Goal: Check status: Check status

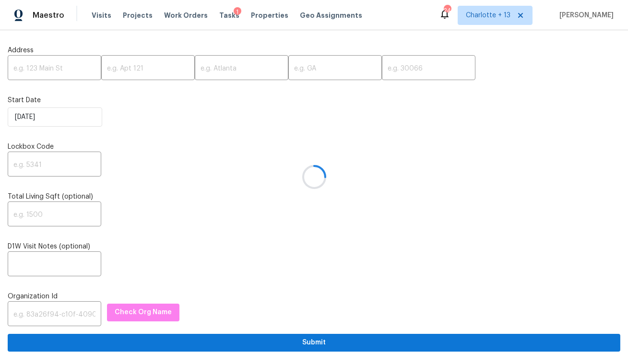
click at [58, 69] on div at bounding box center [314, 177] width 628 height 354
click at [65, 66] on input "text" at bounding box center [55, 69] width 94 height 23
paste input "1102 Onslow ST, San Antonio, TX 78202"
click at [75, 69] on input "1102 Onslow ST, San Antonio, TX 78202" at bounding box center [55, 69] width 94 height 23
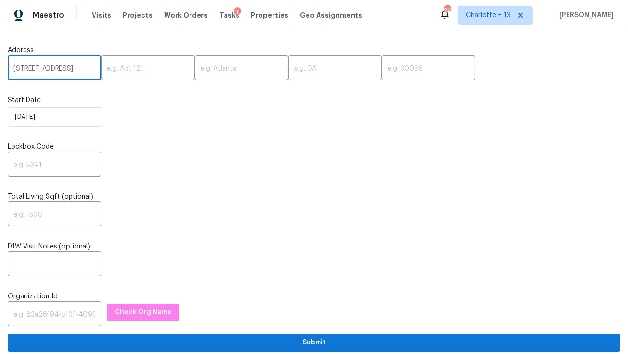
click at [75, 69] on input "1102 Onslow ST, San Antonio, TX 78202" at bounding box center [55, 69] width 94 height 23
type input "1102 Onslow ST, San Antonio, TX"
click at [382, 71] on input "text" at bounding box center [429, 69] width 94 height 23
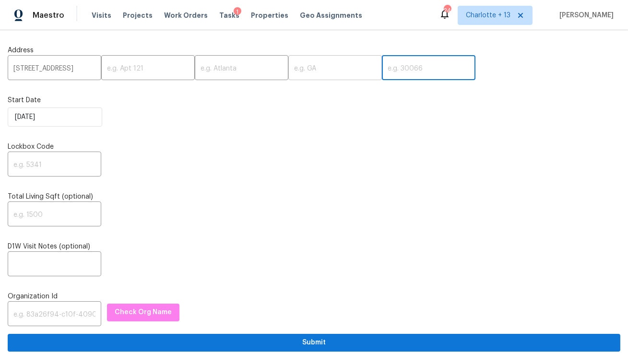
paste input "78202"
type input "78202"
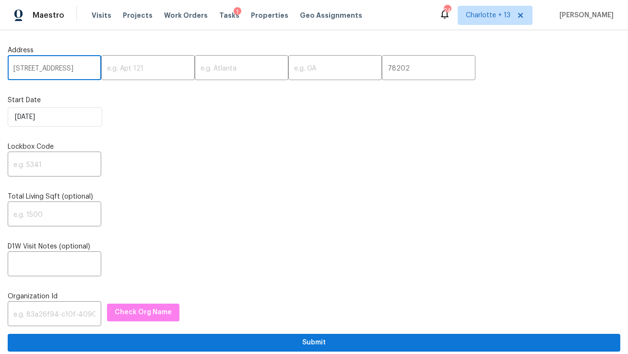
scroll to position [0, 29]
drag, startPoint x: 66, startPoint y: 70, endPoint x: 75, endPoint y: 67, distance: 10.2
click at [75, 67] on input "1102 Onslow ST, San Antonio, TX" at bounding box center [55, 69] width 94 height 23
type input "1102 Onslow ST, , TX"
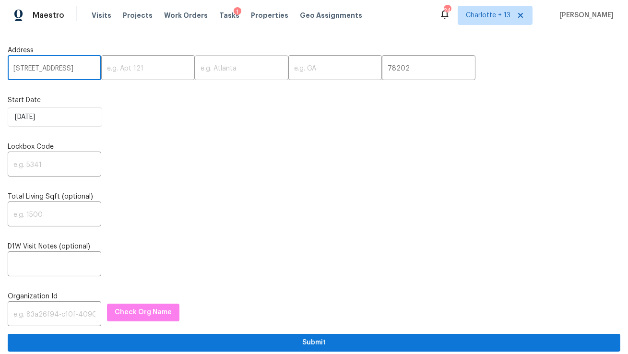
click at [195, 67] on input "text" at bounding box center [242, 69] width 94 height 23
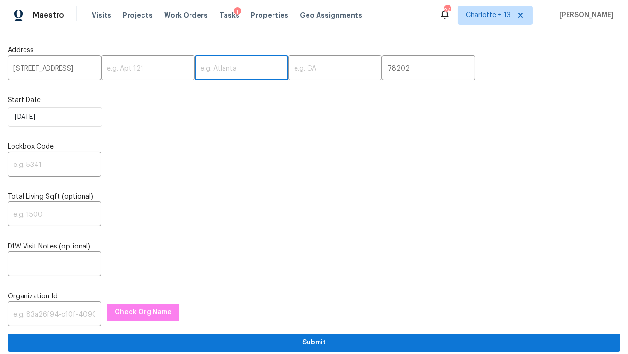
paste input "San Antonio"
type input "San Antonio"
click at [75, 68] on input "1102 Onslow ST, , TX" at bounding box center [55, 69] width 94 height 23
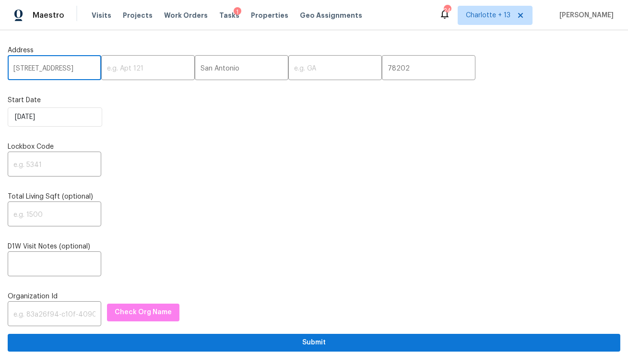
click at [75, 68] on input "1102 Onslow ST, , TX" at bounding box center [55, 69] width 94 height 23
type input "1102 Onslow ST, ,"
click at [288, 70] on input "text" at bounding box center [335, 69] width 94 height 23
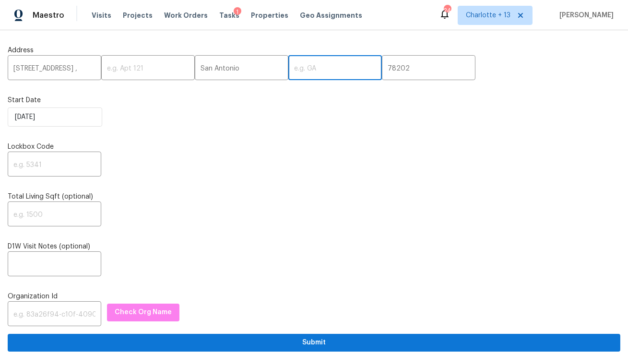
paste input "TX"
type input "TX"
click at [79, 69] on input "1102 Onslow ST, ," at bounding box center [55, 69] width 94 height 23
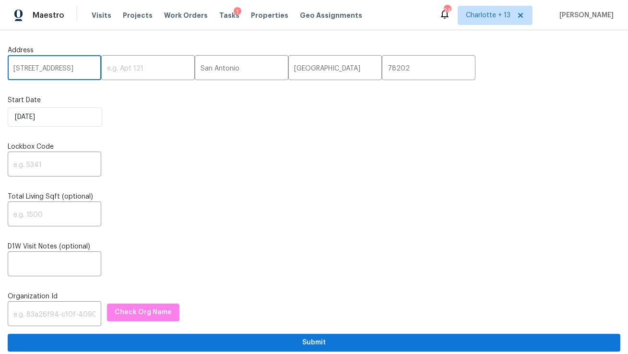
type input "1102 Onslow St"
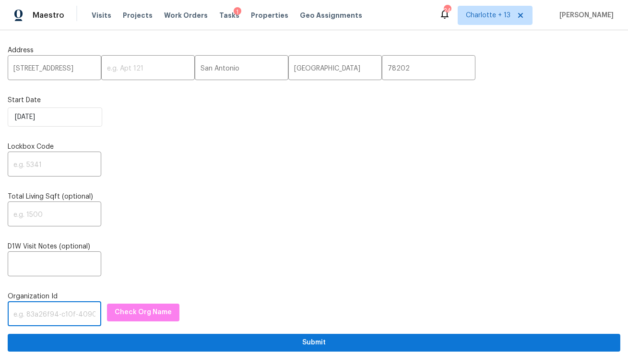
click at [43, 313] on input "text" at bounding box center [55, 315] width 94 height 23
paste input "1349d153-b359-4f9b-b4dd-758ff939cc37"
type input "1349d153-b359-4f9b-b4dd-758ff939cc37"
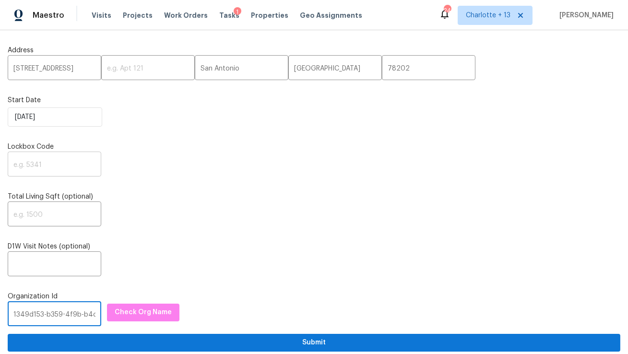
click at [65, 168] on input "text" at bounding box center [55, 165] width 94 height 23
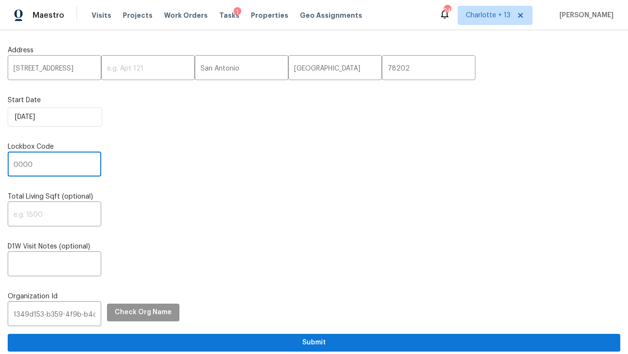
type input "0000"
click at [155, 319] on button "Check Org Name" at bounding box center [143, 313] width 72 height 18
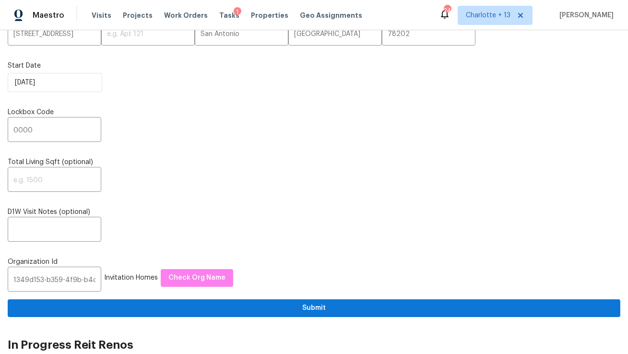
scroll to position [56, 0]
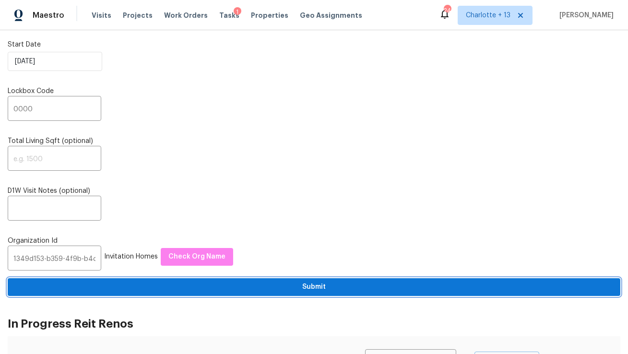
click at [203, 292] on span "Submit" at bounding box center [314, 287] width 598 height 12
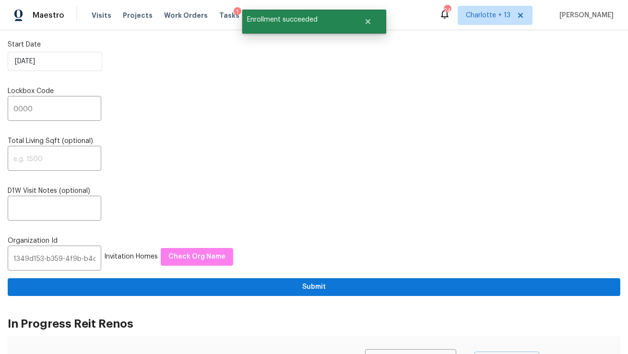
scroll to position [0, 0]
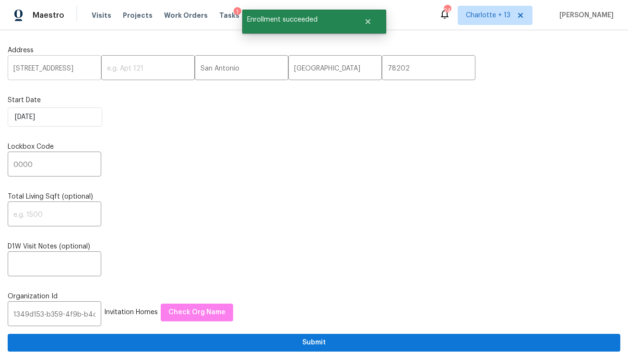
click at [44, 70] on input "1102 Onslow St" at bounding box center [55, 69] width 94 height 23
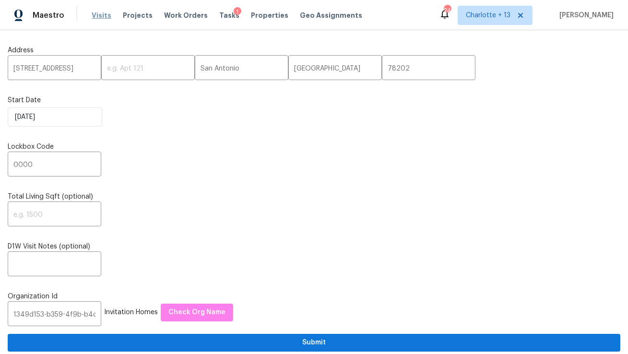
click at [92, 15] on span "Visits" at bounding box center [102, 16] width 20 height 10
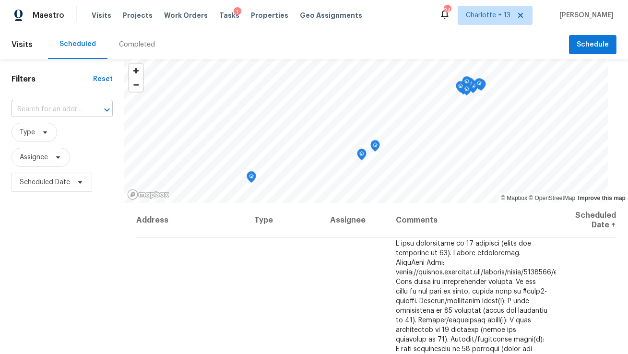
click at [64, 109] on input "text" at bounding box center [49, 109] width 74 height 15
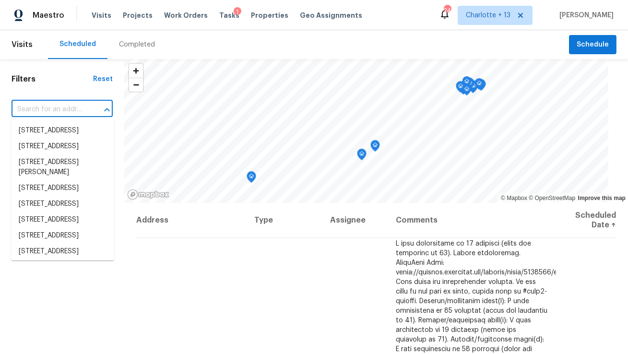
paste input "1102 Onslow St"
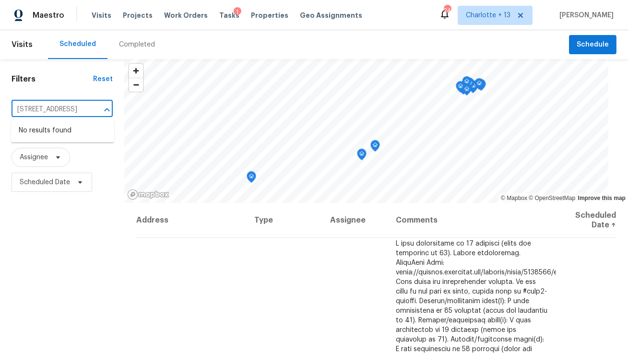
type input "1102 Onslow St"
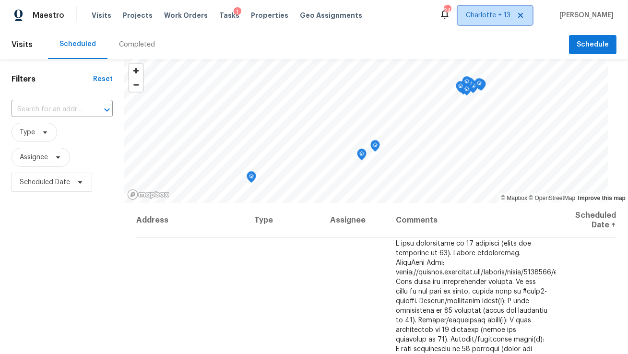
click at [501, 14] on span "Charlotte + 13" at bounding box center [488, 16] width 45 height 10
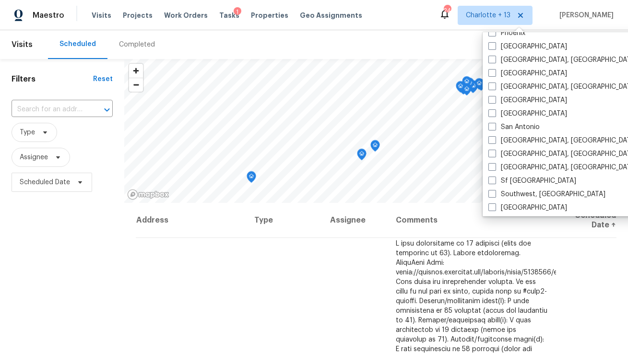
scroll to position [643, 0]
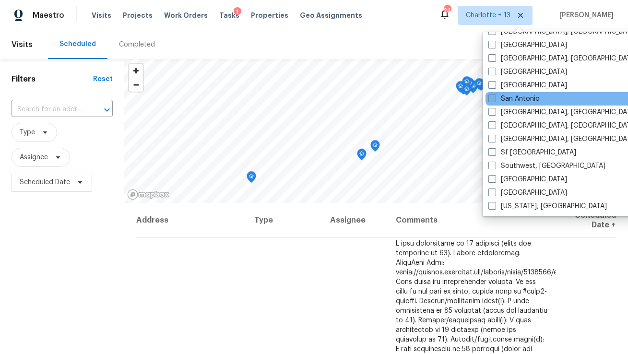
click at [508, 96] on label "San Antonio" at bounding box center [514, 99] width 51 height 10
click at [495, 96] on input "San Antonio" at bounding box center [492, 97] width 6 height 6
checkbox input "true"
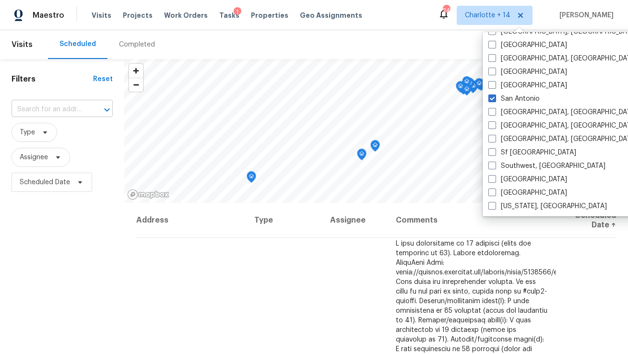
click at [46, 111] on input "text" at bounding box center [49, 109] width 74 height 15
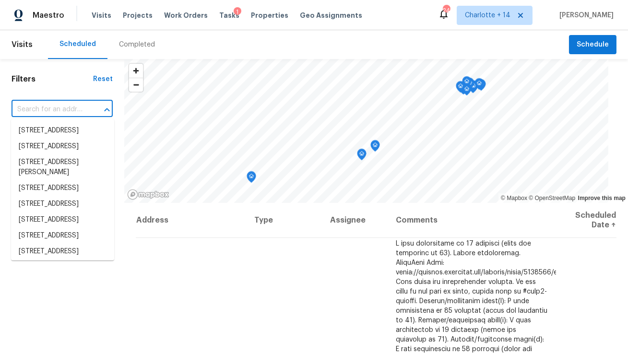
paste input "1102 Onslow St"
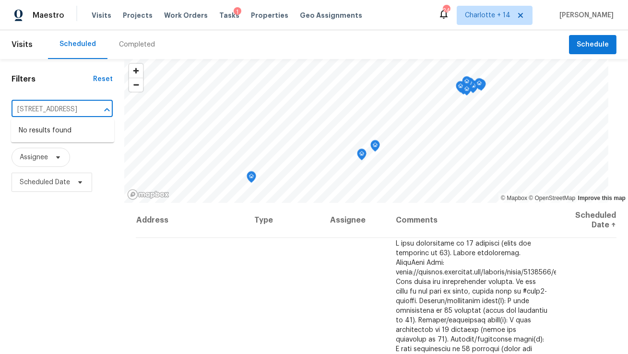
type input "1102 Onslow St"
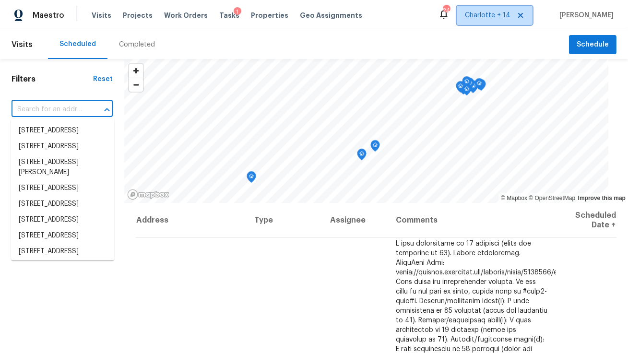
click at [511, 12] on span "Charlotte + 14" at bounding box center [488, 16] width 46 height 10
click at [63, 108] on input "text" at bounding box center [49, 109] width 74 height 15
paste input "1102 Onslow St"
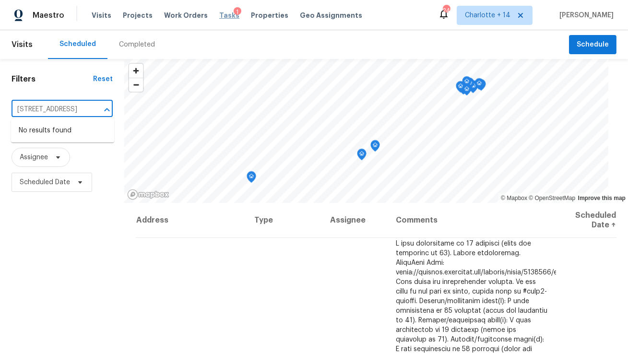
type input "1102 Onslow St"
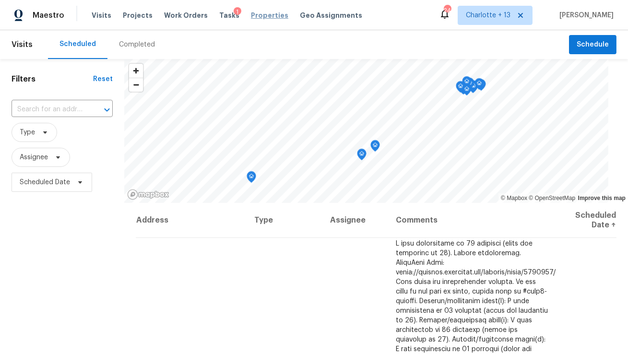
click at [259, 20] on span "Properties" at bounding box center [269, 16] width 37 height 10
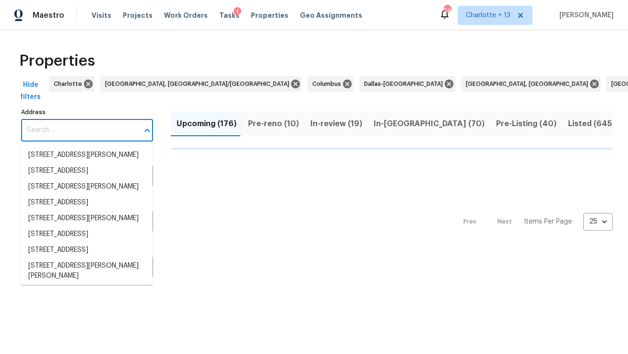
click at [75, 132] on input "Address" at bounding box center [80, 130] width 118 height 23
type input "[STREET_ADDRESS]"
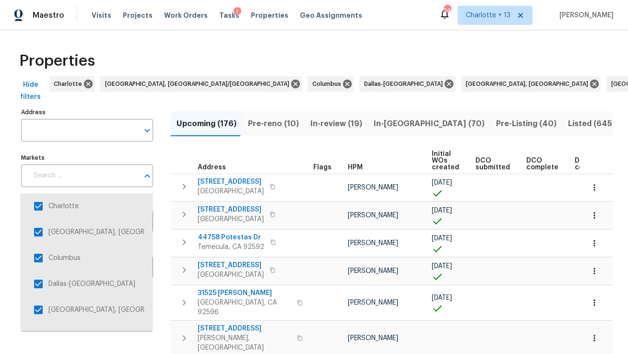
click at [80, 171] on input "text" at bounding box center [83, 176] width 111 height 23
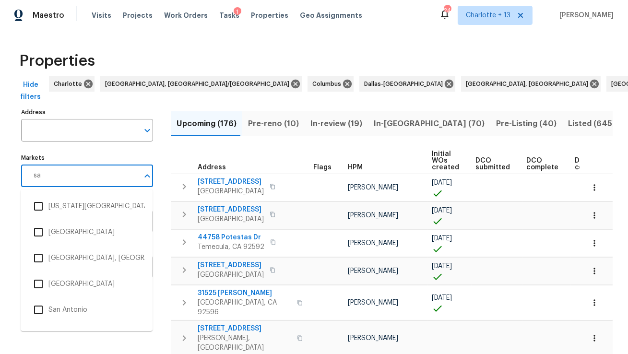
type input "san"
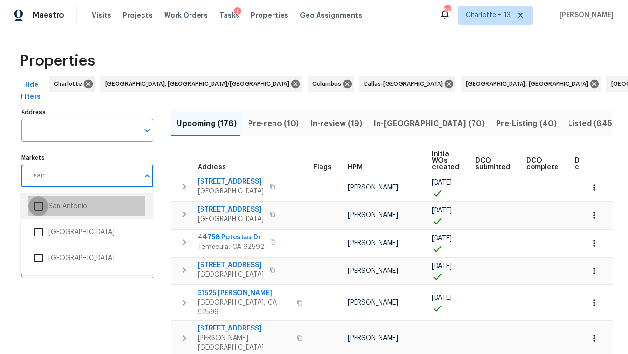
click at [40, 208] on input "checkbox" at bounding box center [38, 206] width 20 height 20
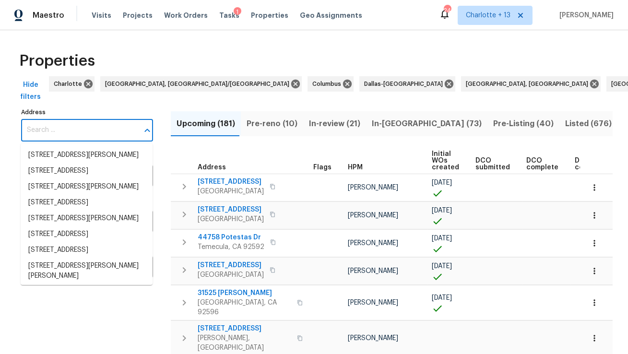
click at [89, 133] on input "Address" at bounding box center [80, 130] width 118 height 23
paste input "1102 Onslow St"
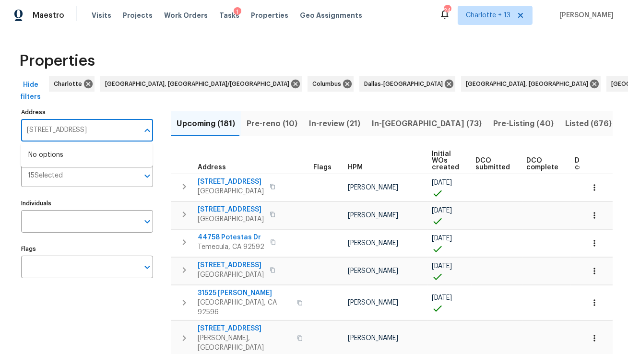
click at [98, 111] on label "Address" at bounding box center [87, 112] width 132 height 6
click at [98, 119] on input "1102 Onslow St" at bounding box center [80, 130] width 118 height 23
type input "1102 Onslow"
click at [92, 15] on span "Visits" at bounding box center [102, 16] width 20 height 10
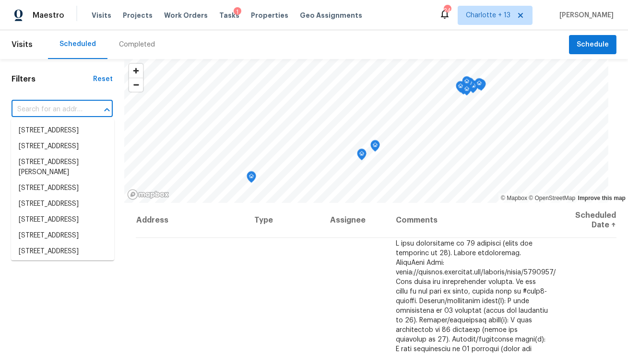
click at [49, 113] on input "text" at bounding box center [49, 109] width 74 height 15
paste input "1102 Onslow St"
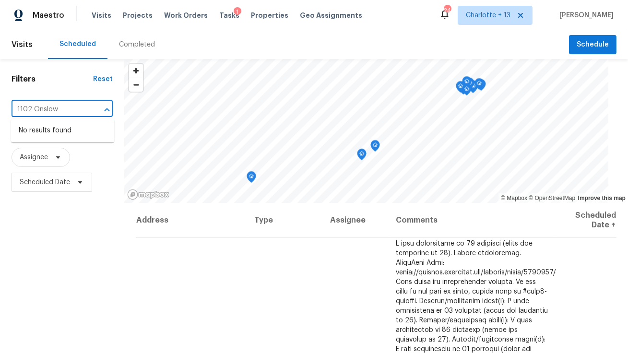
type input "1102 Onslow"
click at [501, 13] on span "Charlotte + 13" at bounding box center [488, 16] width 45 height 10
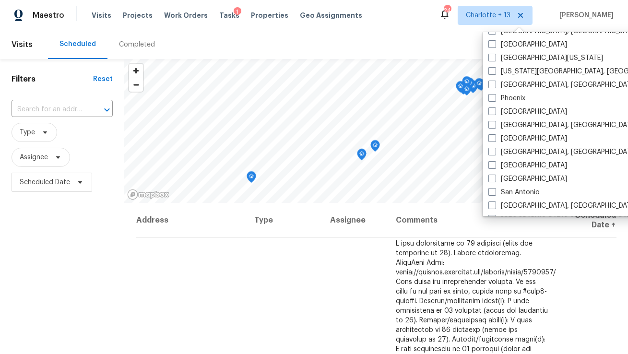
scroll to position [551, 0]
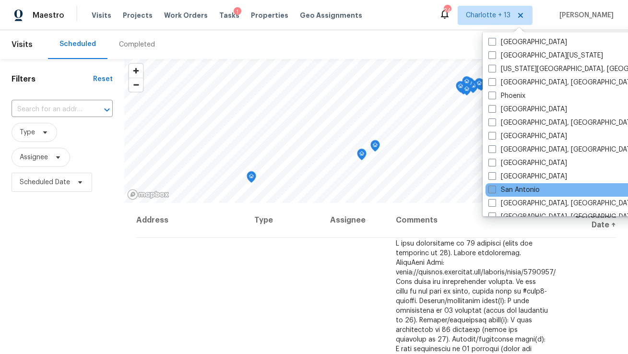
click at [517, 188] on label "San Antonio" at bounding box center [514, 190] width 51 height 10
click at [495, 188] on input "San Antonio" at bounding box center [492, 188] width 6 height 6
checkbox input "true"
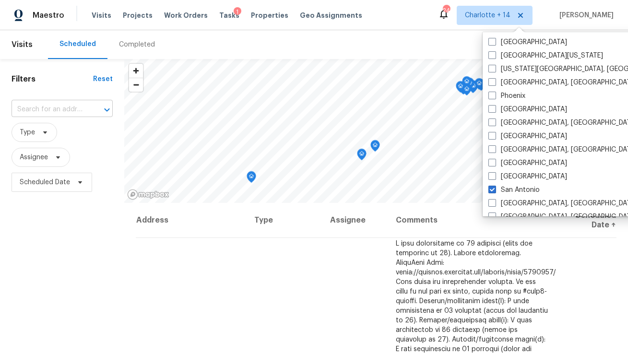
click at [71, 110] on input "text" at bounding box center [49, 109] width 74 height 15
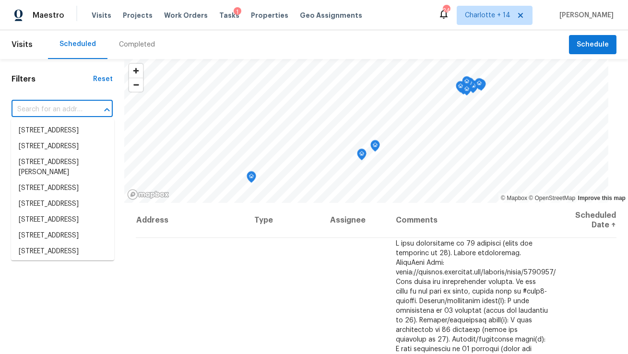
paste input "1102 Onslow St"
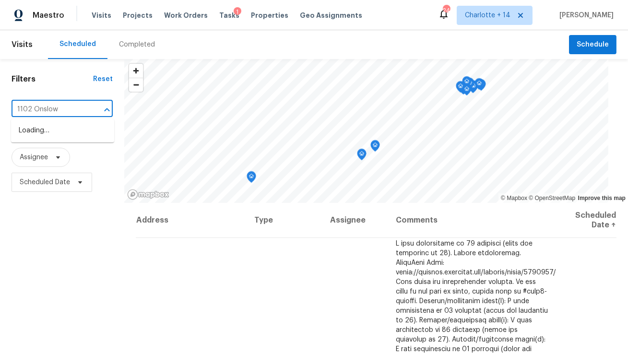
type input "1102 Onslow"
click at [69, 135] on li "[STREET_ADDRESS]" at bounding box center [62, 131] width 103 height 16
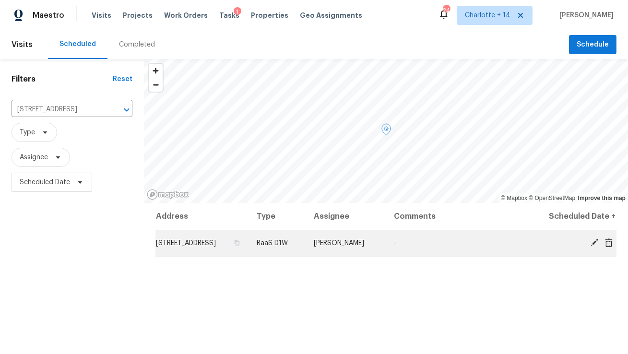
click at [611, 245] on icon at bounding box center [609, 243] width 9 height 9
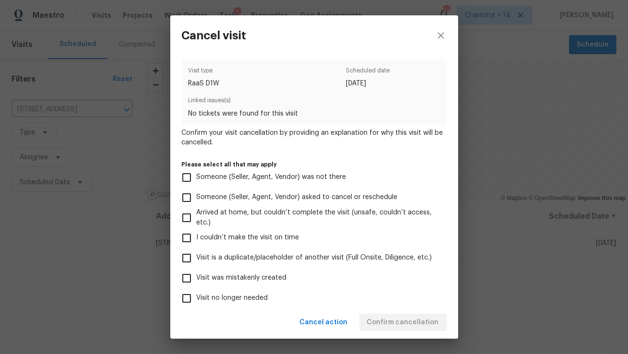
click at [258, 275] on span "Visit was mistakenly created" at bounding box center [242, 278] width 90 height 10
click at [197, 275] on input "Visit was mistakenly created" at bounding box center [187, 278] width 20 height 20
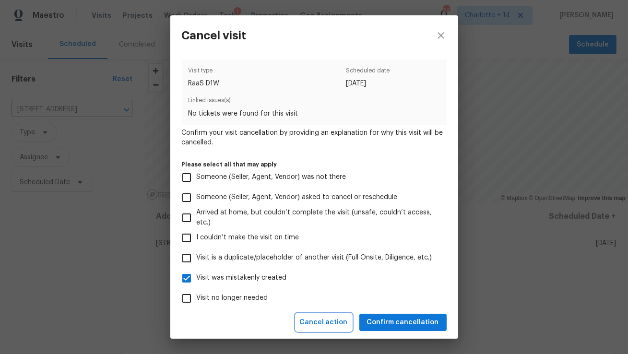
click at [325, 327] on span "Cancel action" at bounding box center [324, 323] width 48 height 12
checkbox input "false"
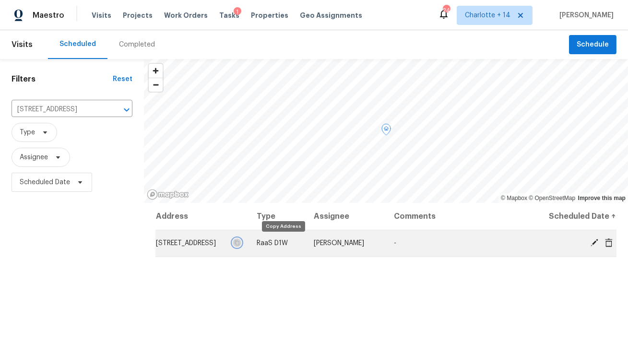
click at [240, 242] on icon "button" at bounding box center [237, 242] width 5 height 5
click at [240, 240] on icon "button" at bounding box center [237, 243] width 6 height 6
click at [241, 239] on button "button" at bounding box center [237, 243] width 9 height 9
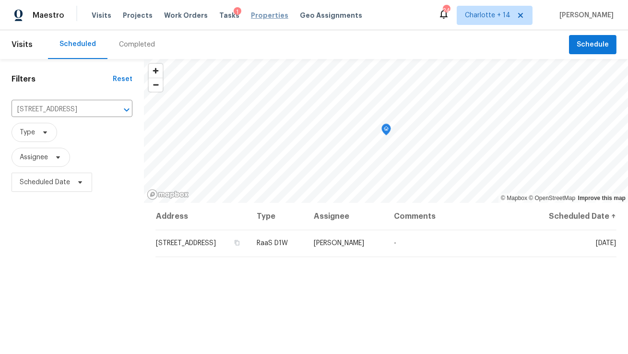
click at [256, 13] on span "Properties" at bounding box center [269, 16] width 37 height 10
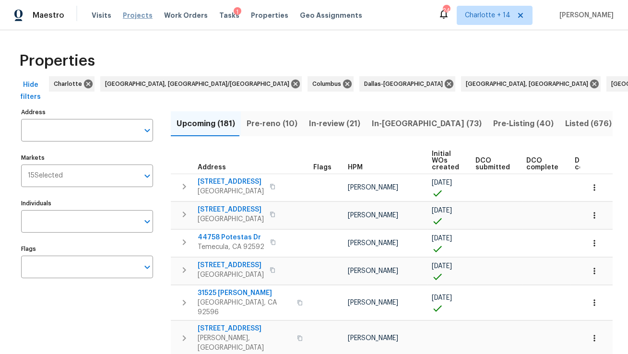
click at [125, 18] on span "Projects" at bounding box center [138, 16] width 30 height 10
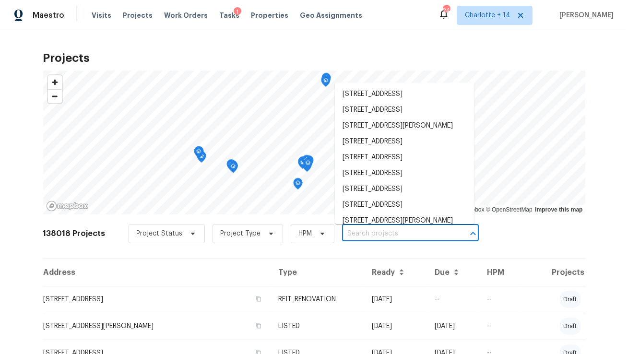
click at [359, 235] on input "text" at bounding box center [397, 234] width 110 height 15
paste input "[STREET_ADDRESS]"
type input "[STREET_ADDRESS]"
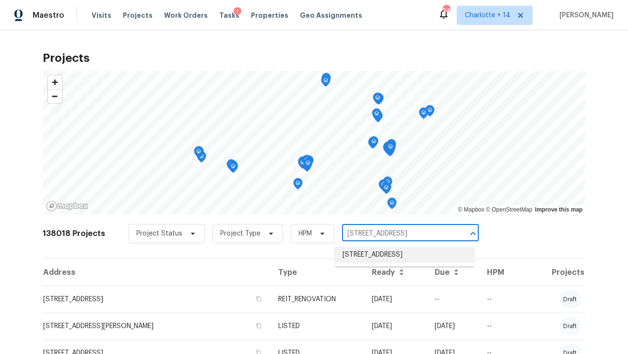
click at [363, 251] on li "[STREET_ADDRESS]" at bounding box center [405, 255] width 140 height 16
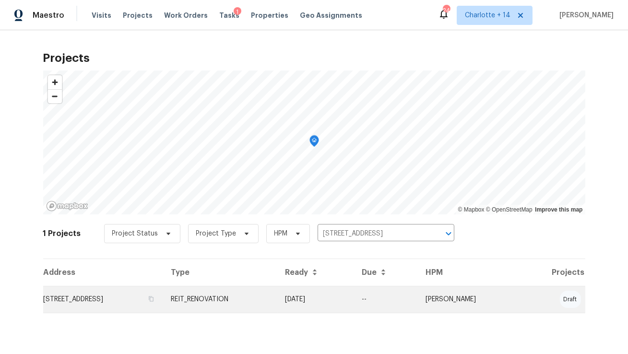
click at [157, 291] on td "[STREET_ADDRESS]" at bounding box center [103, 299] width 120 height 27
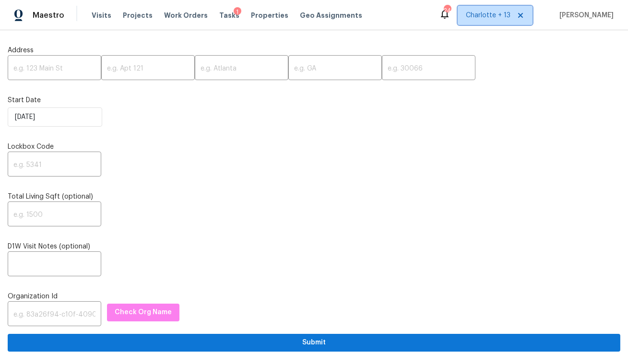
click at [511, 19] on span "Charlotte + 13" at bounding box center [488, 16] width 45 height 10
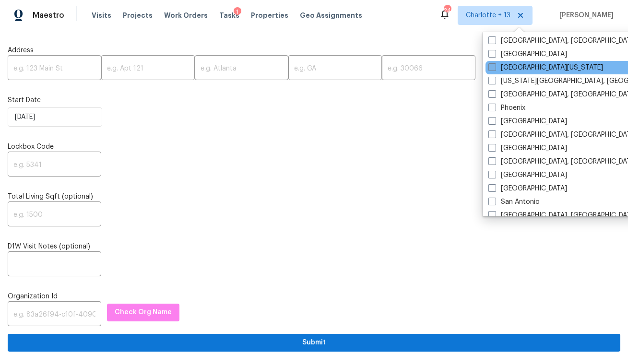
scroll to position [541, 0]
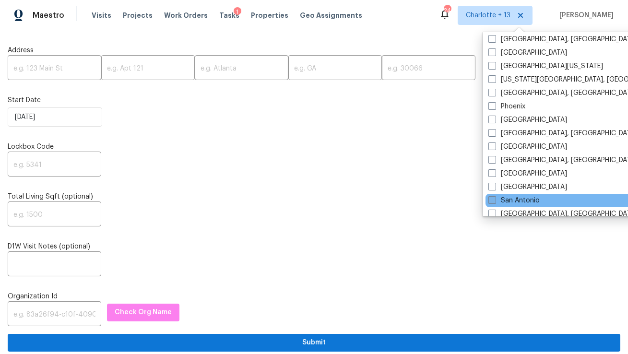
click at [491, 200] on span at bounding box center [493, 200] width 8 height 8
click at [491, 200] on input "San Antonio" at bounding box center [492, 199] width 6 height 6
checkbox input "true"
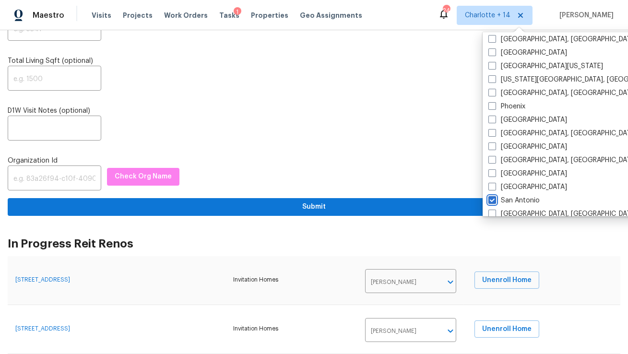
scroll to position [161, 0]
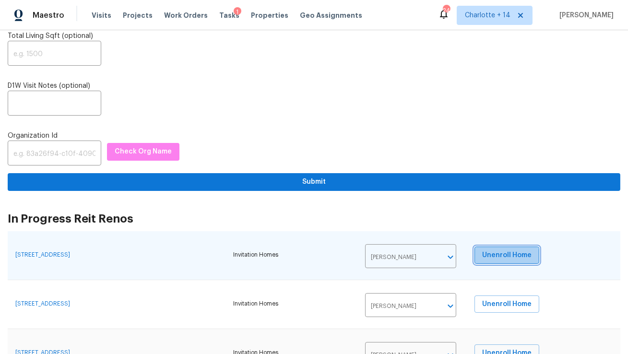
click at [515, 258] on span "Unenroll Home" at bounding box center [506, 256] width 49 height 12
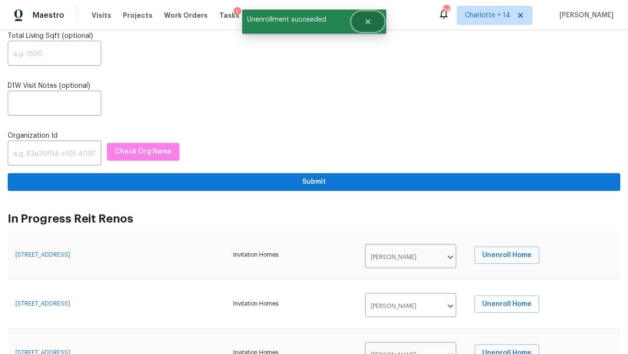
click at [371, 21] on icon "Close" at bounding box center [368, 22] width 8 height 8
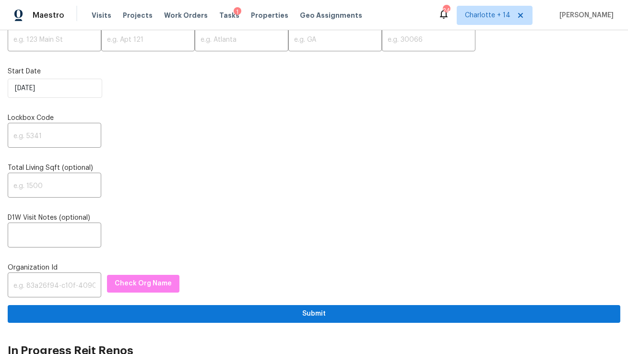
scroll to position [0, 0]
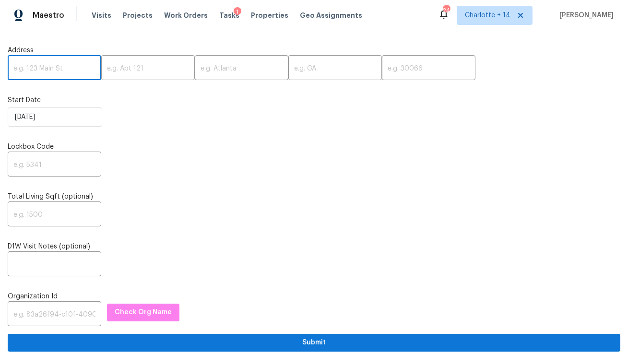
click at [52, 65] on input "text" at bounding box center [55, 69] width 94 height 23
paste input "1102 Onslow St"
type input "1102 Onslow St"
click at [220, 68] on input "text" at bounding box center [242, 69] width 94 height 23
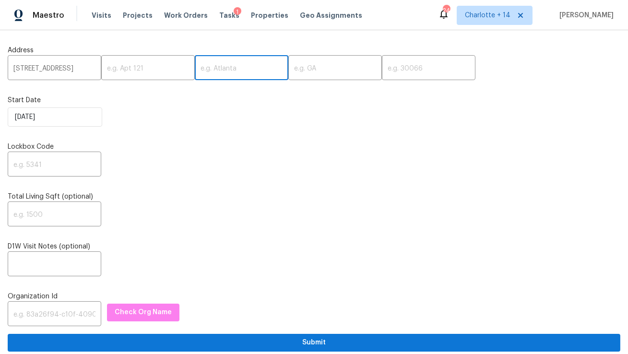
paste input "San Antonio"
type input "San Antonio"
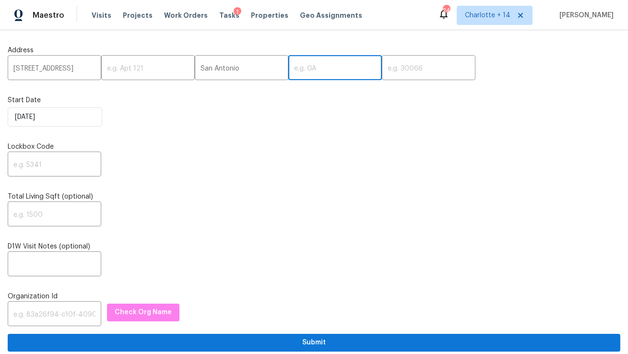
click at [288, 64] on input "text" at bounding box center [335, 69] width 94 height 23
type input "TX"
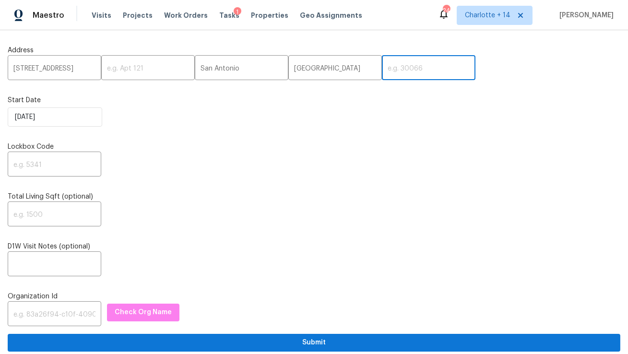
click at [382, 62] on input "text" at bounding box center [429, 69] width 94 height 23
paste input "78202"
type input "78202"
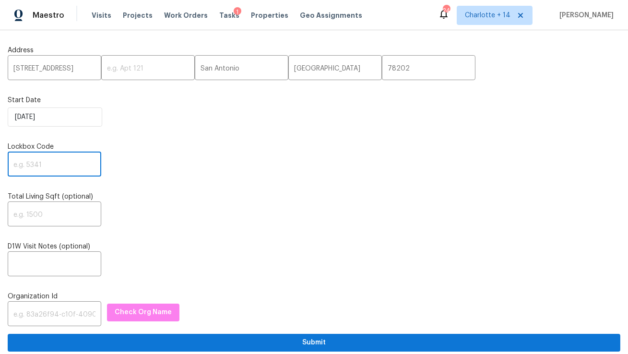
click at [45, 173] on input "text" at bounding box center [55, 165] width 94 height 23
type input "0000"
click at [61, 319] on input "text" at bounding box center [55, 315] width 94 height 23
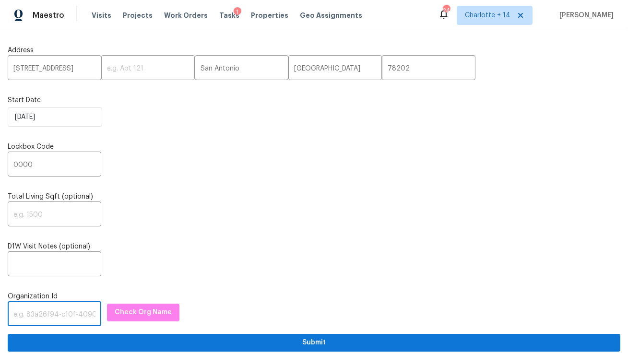
paste input "1349d153-b359-4f9b-b4dd-758ff939cc37"
type input "1349d153-b359-4f9b-b4dd-758ff939cc37"
click at [123, 307] on span "Check Org Name" at bounding box center [143, 313] width 57 height 12
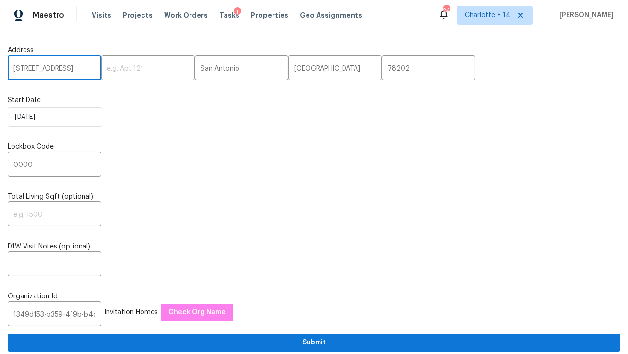
drag, startPoint x: 67, startPoint y: 71, endPoint x: 0, endPoint y: 76, distance: 67.4
drag, startPoint x: 67, startPoint y: 70, endPoint x: 0, endPoint y: 68, distance: 67.2
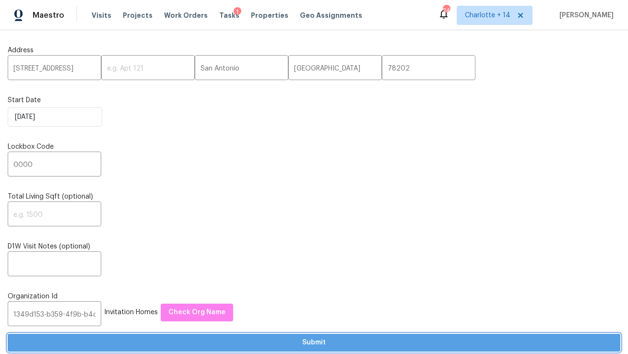
click at [333, 344] on span "Submit" at bounding box center [314, 343] width 598 height 12
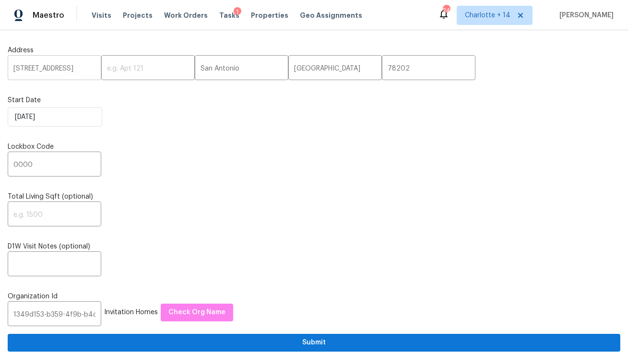
click at [53, 70] on input "1102 Onslow St" at bounding box center [55, 69] width 94 height 23
paste input "327 33RD STREET, GALVESTON, TX"
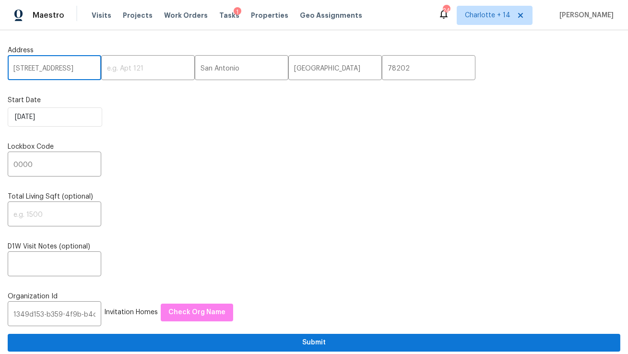
click at [59, 70] on input "1327 33RD STREET, GALVESTON, TX" at bounding box center [55, 69] width 94 height 23
type input "1327 33RD STREET,, TX"
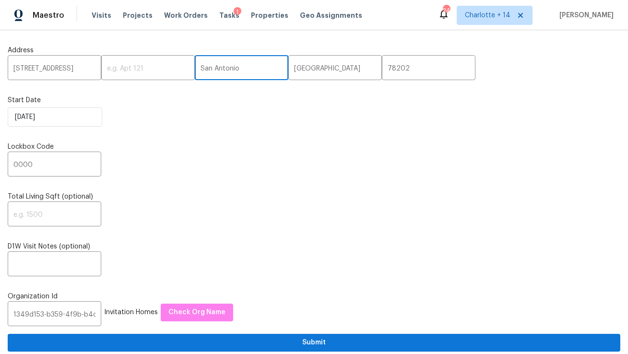
click at [195, 68] on input "San Antonio" at bounding box center [242, 69] width 94 height 23
click at [220, 63] on input "San Antonio" at bounding box center [242, 69] width 94 height 23
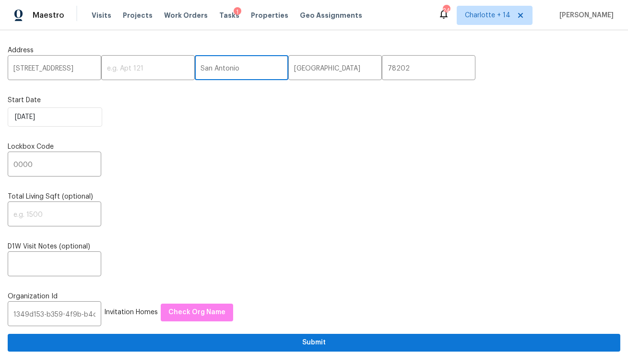
click at [220, 63] on input "San Antonio" at bounding box center [242, 69] width 94 height 23
paste input "GALVESTON"
type input "GALVESTON"
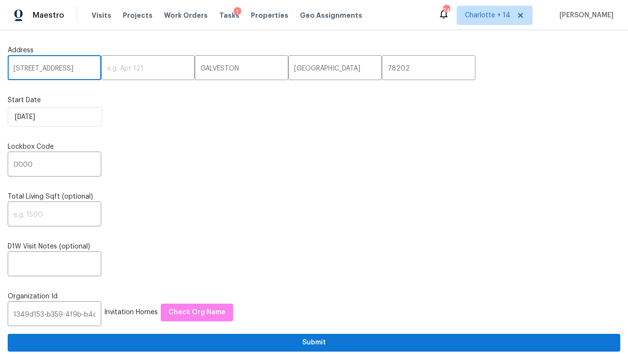
drag, startPoint x: 87, startPoint y: 68, endPoint x: 77, endPoint y: 68, distance: 10.1
click at [77, 68] on input "1327 33RD STREET,, TX" at bounding box center [55, 69] width 94 height 23
type input "1327 33RD St"
click at [382, 71] on input "78202" at bounding box center [429, 69] width 94 height 23
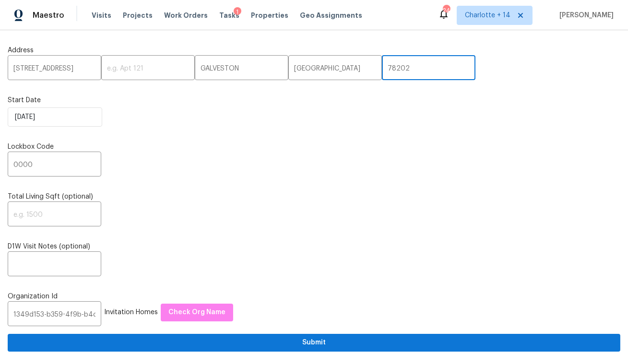
click at [382, 71] on input "78202" at bounding box center [429, 69] width 94 height 23
paste input "77550"
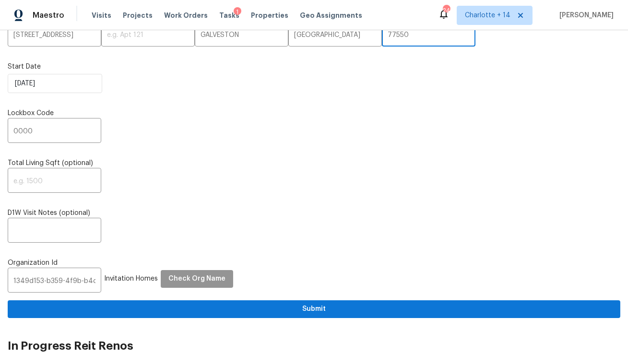
scroll to position [37, 0]
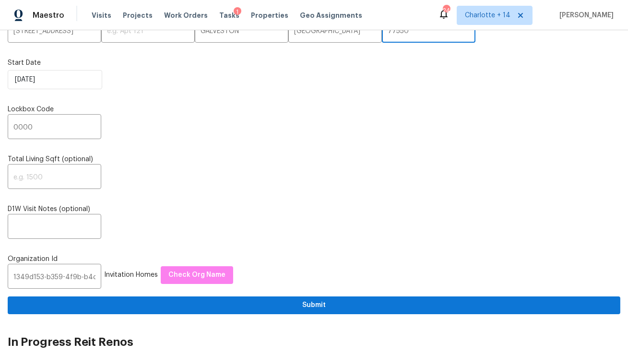
type input "77550"
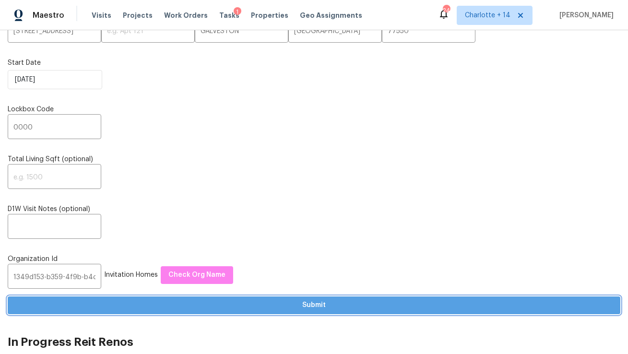
click at [223, 305] on span "Submit" at bounding box center [314, 305] width 598 height 12
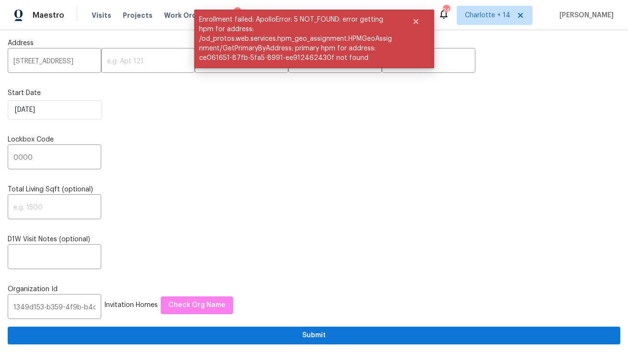
scroll to position [0, 0]
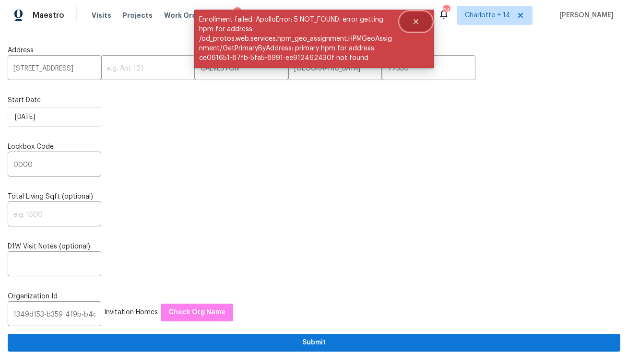
click at [424, 21] on button "Close" at bounding box center [416, 21] width 32 height 19
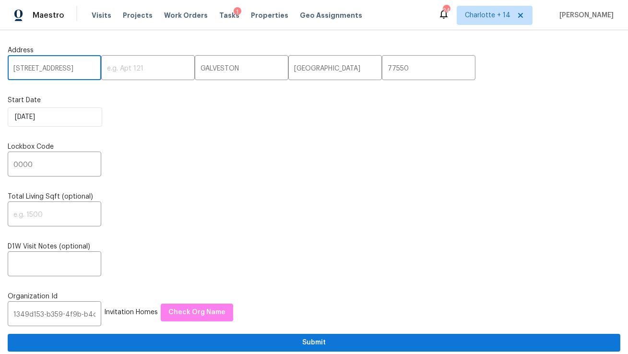
click at [46, 72] on input "1327 33RD St" at bounding box center [55, 69] width 94 height 23
type input "1327 33rd St"
click at [209, 69] on input "GALVESTON" at bounding box center [242, 69] width 94 height 23
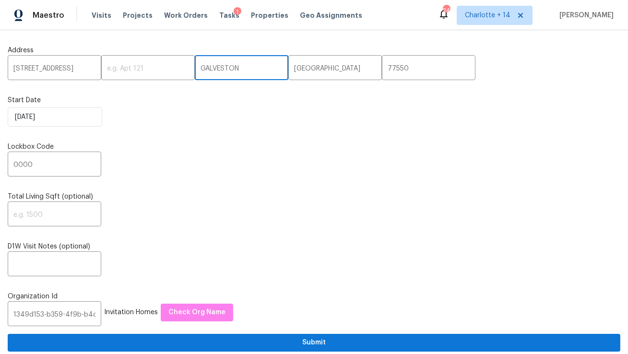
click at [209, 69] on input "GALVESTON" at bounding box center [242, 69] width 94 height 23
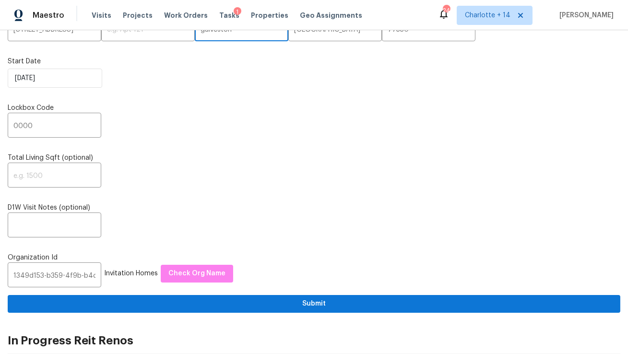
scroll to position [61, 0]
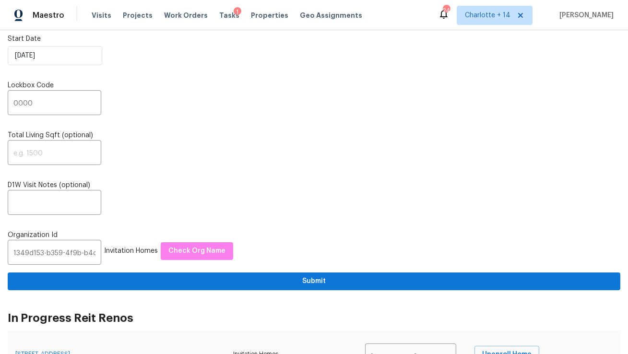
type input "galveston"
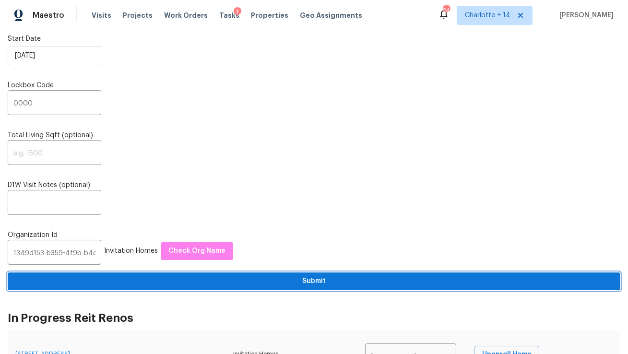
click at [322, 281] on span "Submit" at bounding box center [314, 281] width 598 height 12
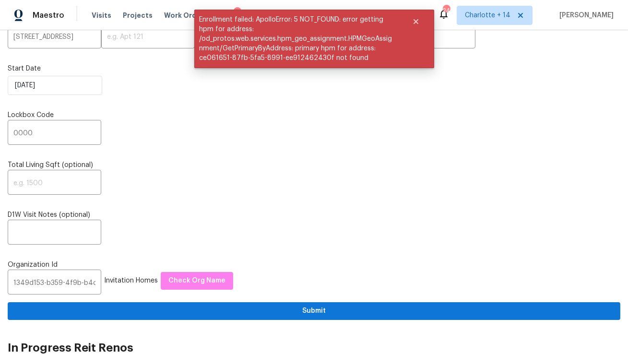
scroll to position [0, 0]
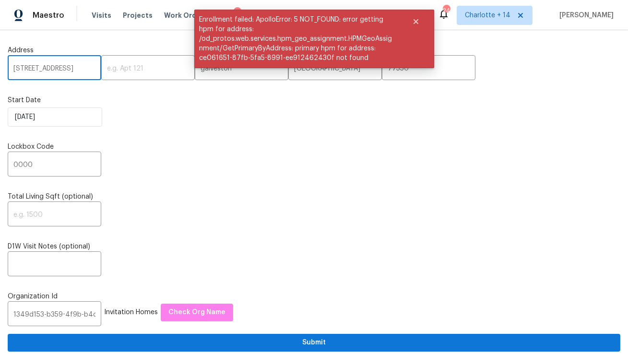
drag, startPoint x: 80, startPoint y: 69, endPoint x: 0, endPoint y: 66, distance: 80.2
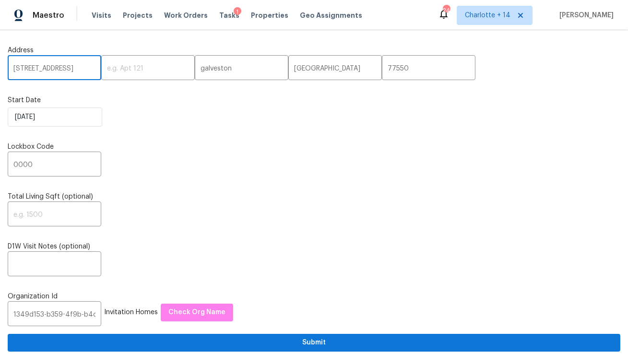
paste input "[STREET_ADDRESS][PERSON_NAME]"
click at [72, 73] on input "[STREET_ADDRESS][PERSON_NAME]" at bounding box center [55, 69] width 94 height 23
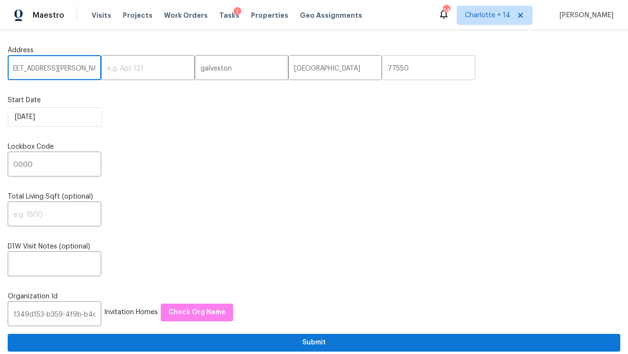
type input "4906 Cortez Dr, Orlando, FL"
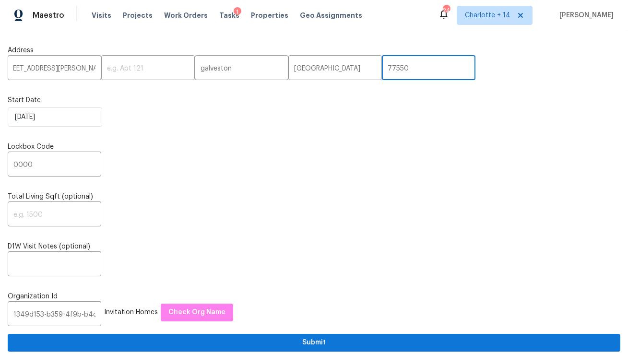
click at [382, 71] on input "77550" at bounding box center [429, 69] width 94 height 23
paste input "32808"
type input "32808"
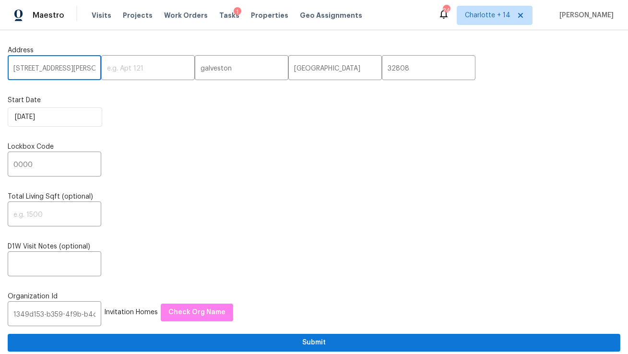
click at [71, 70] on input "4906 Cortez Dr, Orlando, FL" at bounding box center [55, 69] width 94 height 23
type input "4906 Cortez Dr,, FL"
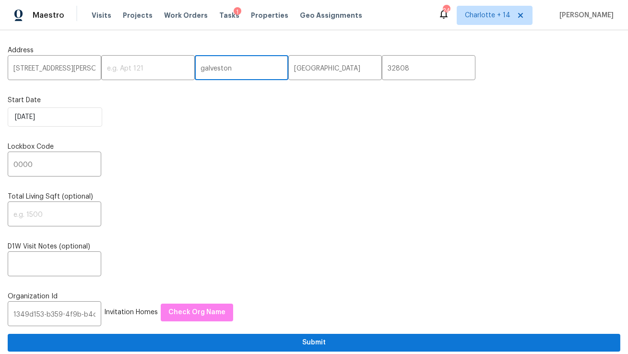
click at [195, 71] on input "galveston" at bounding box center [242, 69] width 94 height 23
paste input "Orlando"
type input "Orlando"
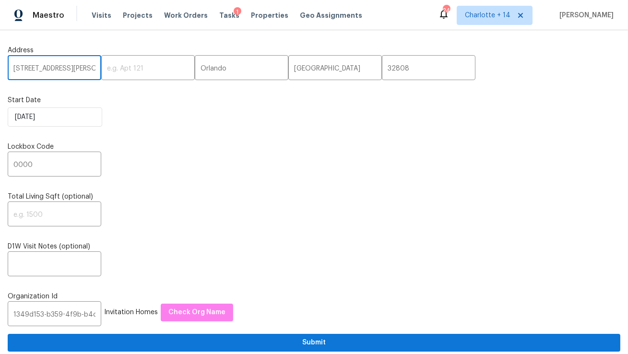
click at [69, 68] on input "4906 Cortez Dr,, FL" at bounding box center [55, 69] width 94 height 23
type input "4906 Cortez Dr,,"
click at [295, 66] on input "TX" at bounding box center [335, 69] width 94 height 23
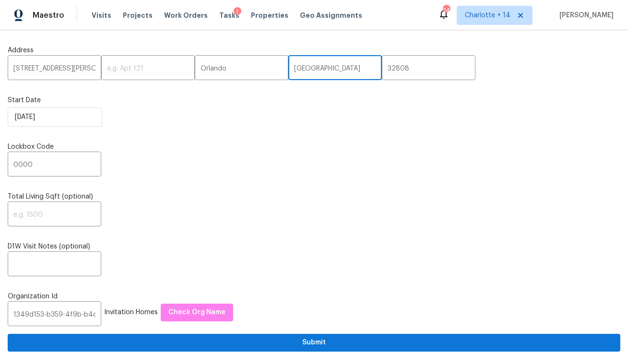
click at [295, 66] on input "TX" at bounding box center [335, 69] width 94 height 23
paste input "FL"
type input "FL"
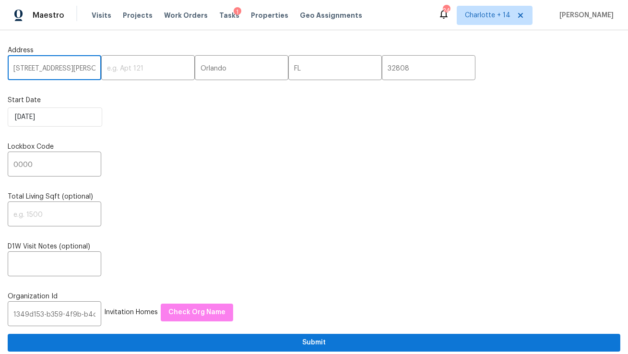
click at [90, 67] on input "4906 Cortez Dr,," at bounding box center [55, 69] width 94 height 23
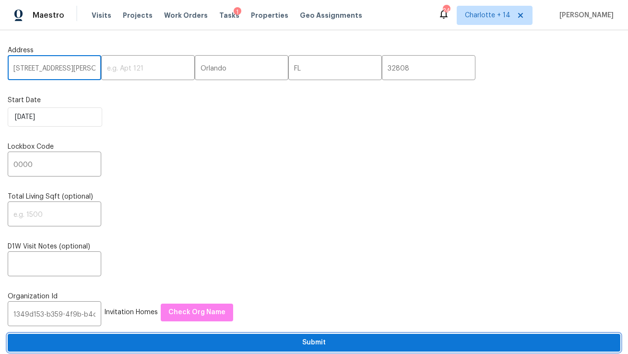
click at [181, 346] on span "Submit" at bounding box center [314, 343] width 598 height 12
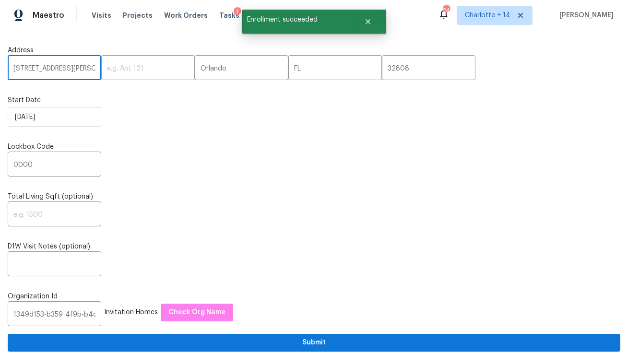
click at [50, 66] on input "[STREET_ADDRESS][PERSON_NAME]" at bounding box center [55, 69] width 94 height 23
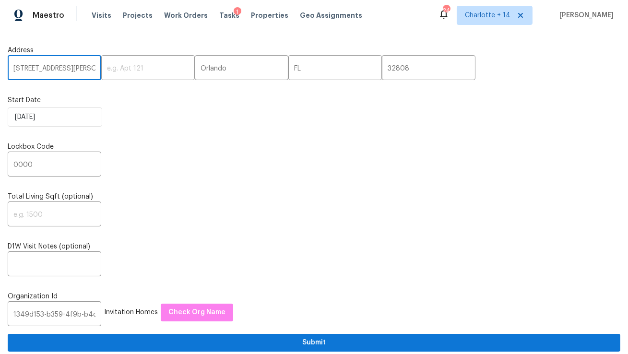
paste input "757 Tanglewood Cir, Weston, FL 33327."
click at [77, 70] on input "[STREET_ADDRESS]" at bounding box center [55, 69] width 94 height 23
paste input "text"
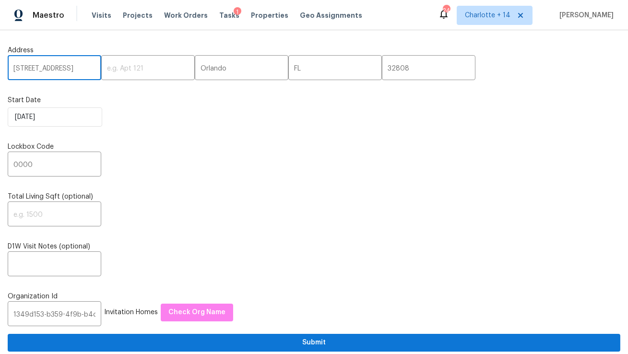
click at [75, 71] on input "[STREET_ADDRESS]" at bounding box center [55, 69] width 94 height 23
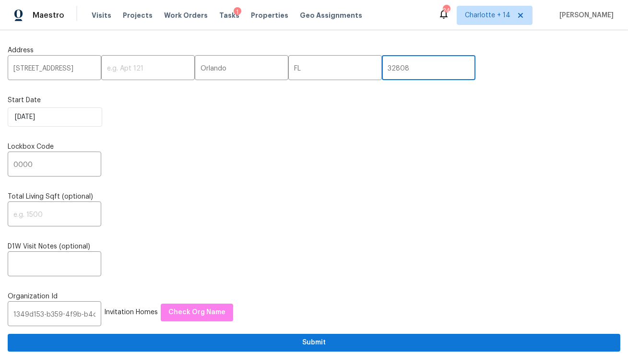
scroll to position [0, 0]
click at [382, 69] on input "32808" at bounding box center [429, 69] width 94 height 23
click at [82, 69] on input "757 Tanglewood Cir, Weston, FL" at bounding box center [55, 69] width 94 height 23
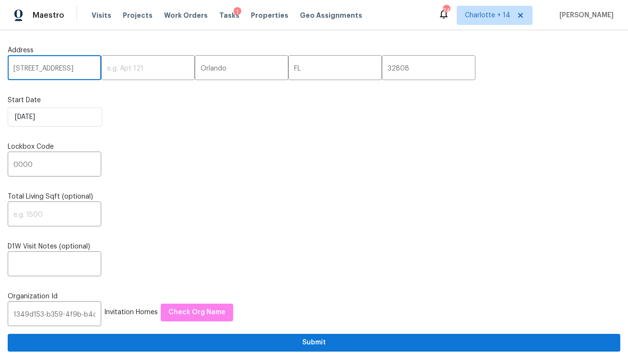
click at [82, 69] on input "757 Tanglewood Cir, Weston, FL" at bounding box center [55, 69] width 94 height 23
type input "757 Tanglewood Cir,, FL"
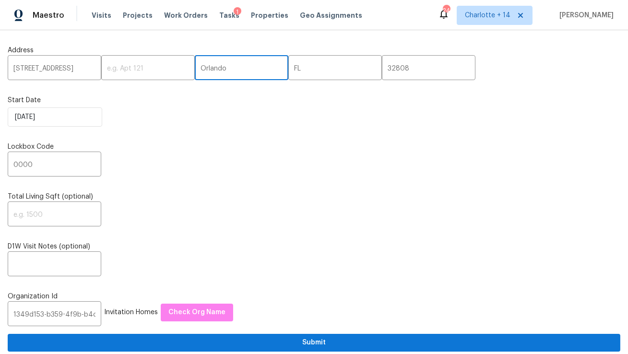
click at [201, 69] on input "Orlando" at bounding box center [242, 69] width 94 height 23
paste input "Weston"
type input "Weston"
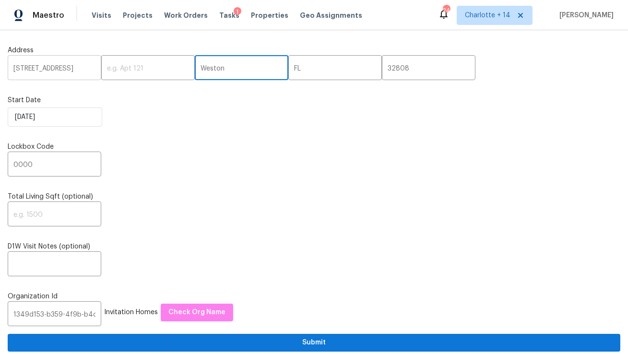
click at [88, 69] on input "757 Tanglewood Cir,, FL" at bounding box center [55, 69] width 94 height 23
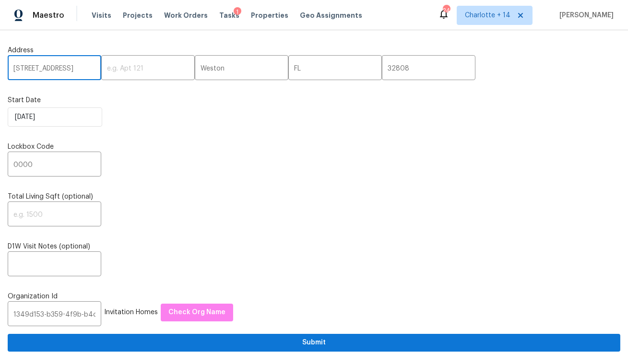
type input "[STREET_ADDRESS]"
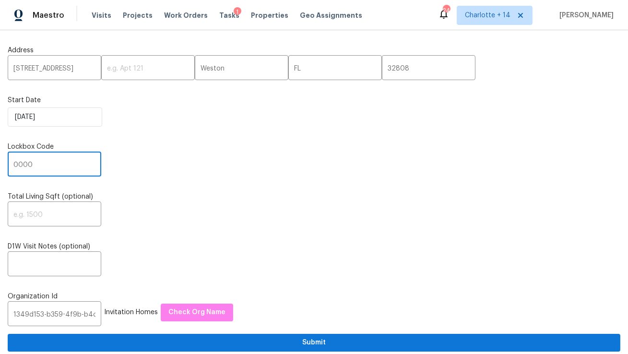
click at [41, 160] on input "0000" at bounding box center [55, 165] width 94 height 23
paste input "619"
type input "6190"
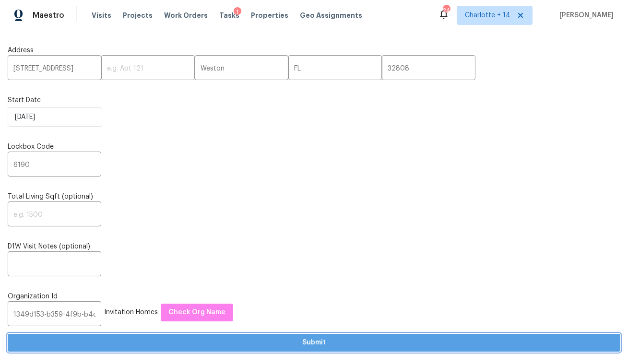
click at [131, 341] on span "Submit" at bounding box center [314, 343] width 598 height 12
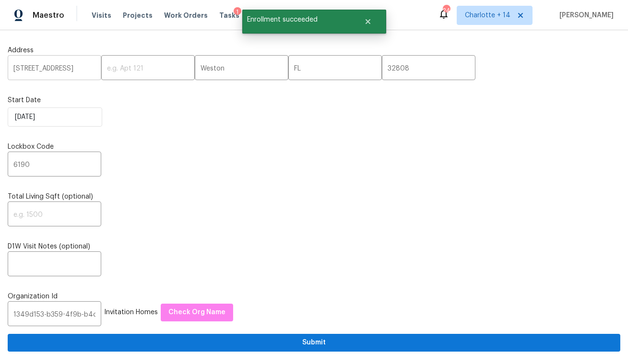
click at [51, 73] on input "[STREET_ADDRESS]" at bounding box center [55, 69] width 94 height 23
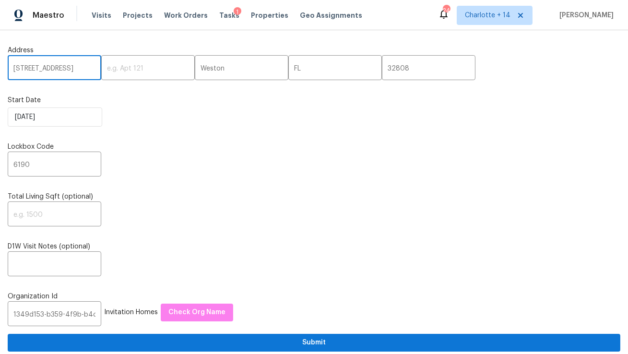
paste input "[STREET_ADDRESS][PERSON_NAME]"
click at [76, 71] on input "[STREET_ADDRESS][PERSON_NAME]" at bounding box center [55, 69] width 94 height 23
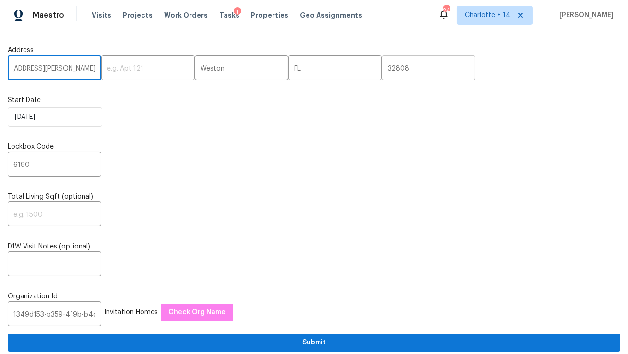
type input "17307 Lockwood Ridge Dr, Tampa, FL"
click at [382, 71] on input "32808" at bounding box center [429, 69] width 94 height 23
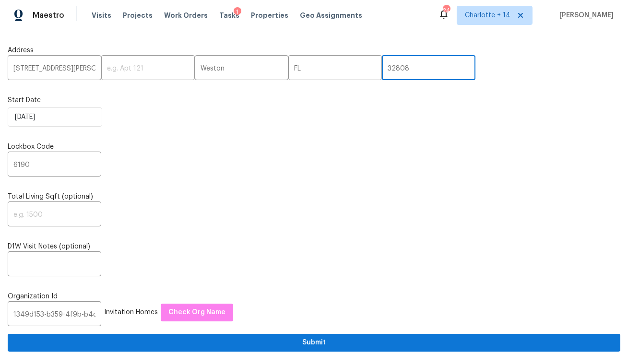
click at [382, 71] on input "32808" at bounding box center [429, 69] width 94 height 23
paste input "3647"
type input "33647"
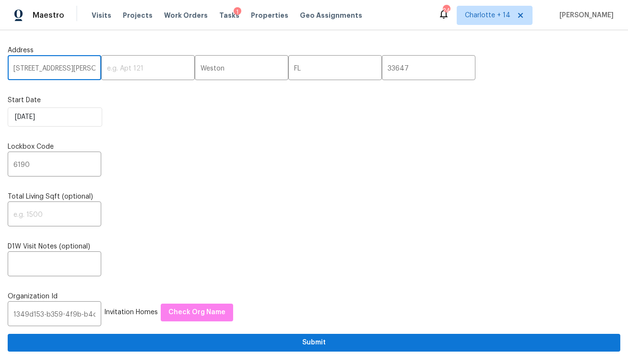
click at [71, 70] on input "17307 Lockwood Ridge Dr, Tampa, FL" at bounding box center [55, 69] width 94 height 23
click at [69, 70] on input "17307 Lockwood Ridge Dr, Tampa, FL" at bounding box center [55, 69] width 94 height 23
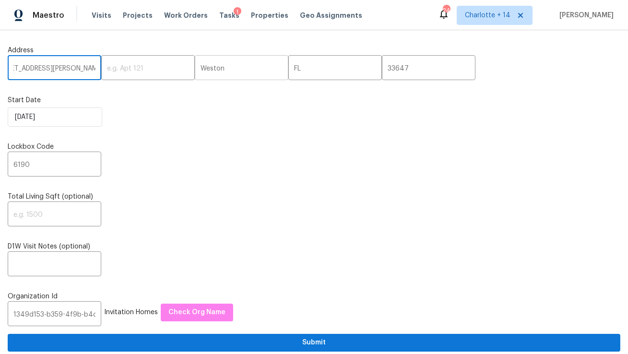
type input "17307 Lockwood Ridge Dr,, FL"
click at [202, 73] on input "Weston" at bounding box center [242, 69] width 94 height 23
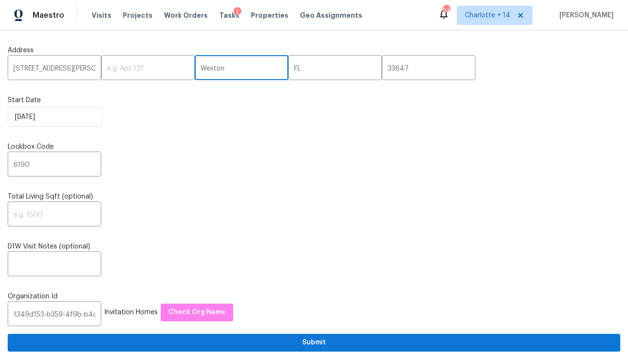
click at [202, 73] on input "Weston" at bounding box center [242, 69] width 94 height 23
paste input "[GEOGRAPHIC_DATA]"
type input "[GEOGRAPHIC_DATA]"
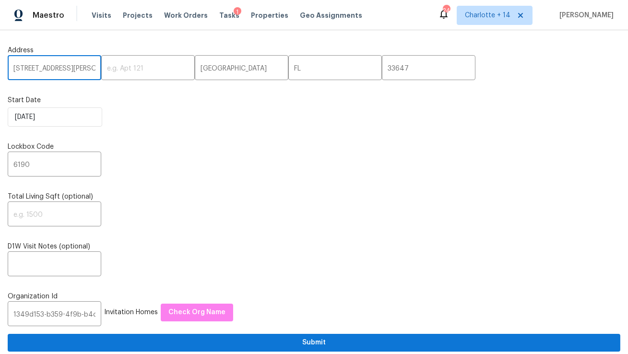
click at [86, 72] on input "17307 Lockwood Ridge Dr,, FL" at bounding box center [55, 69] width 94 height 23
click at [78, 68] on input "17307 Lockwood Ridge Dr,, FL" at bounding box center [55, 69] width 94 height 23
click at [89, 69] on input "17307 Lockwood Ridge Dr,, FL" at bounding box center [55, 69] width 94 height 23
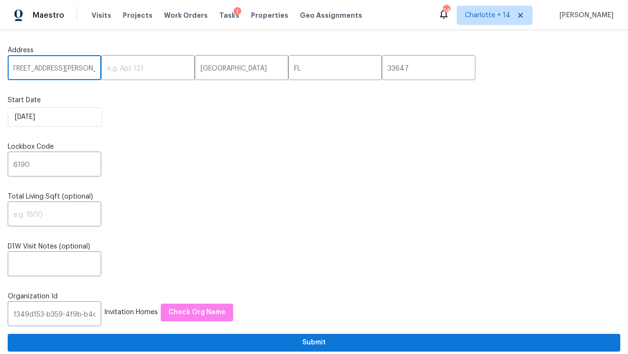
type input "[STREET_ADDRESS][PERSON_NAME]"
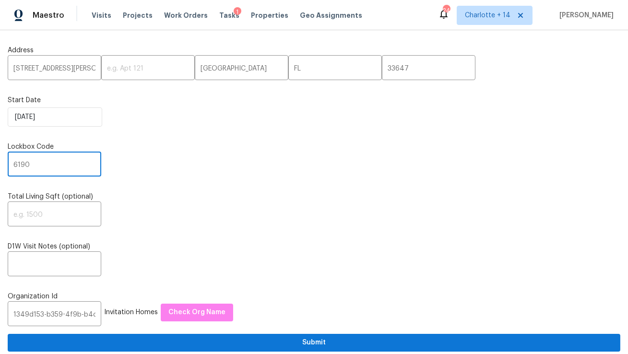
click at [45, 160] on input "6190" at bounding box center [55, 165] width 94 height 23
paste input "4357"
type input "4357"
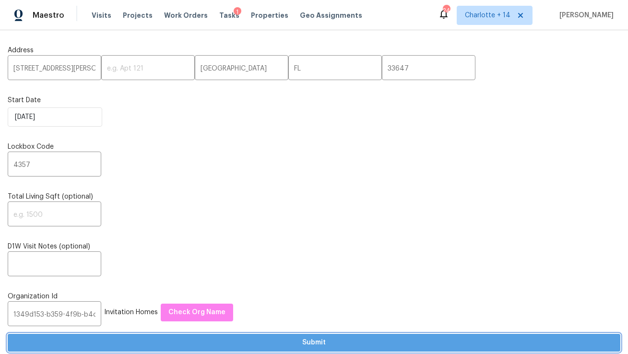
click at [173, 344] on span "Submit" at bounding box center [314, 343] width 598 height 12
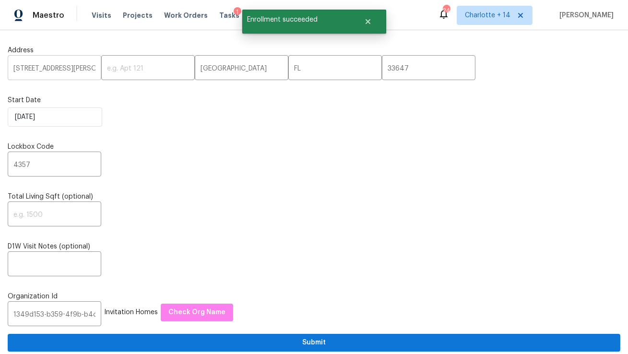
click at [39, 70] on input "[STREET_ADDRESS][PERSON_NAME]" at bounding box center [55, 69] width 94 height 23
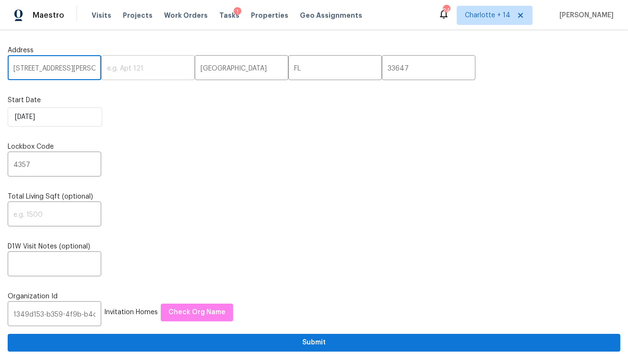
paste input "0467 Hallmark Blvd, Riverview, FL 33578"
click at [76, 68] on input "[STREET_ADDRESS]" at bounding box center [55, 69] width 94 height 23
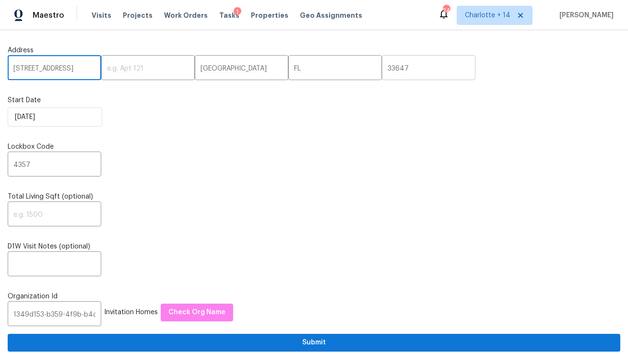
type input "10467 Hallmark Blvd, Riverview, FL"
click at [382, 67] on input "33647" at bounding box center [429, 69] width 94 height 23
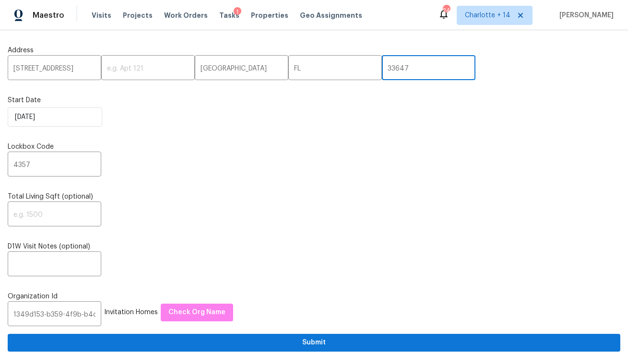
click at [382, 67] on input "33647" at bounding box center [429, 69] width 94 height 23
paste input "578"
type input "33578"
click at [53, 63] on input "10467 Hallmark Blvd, Riverview, FL" at bounding box center [55, 69] width 94 height 23
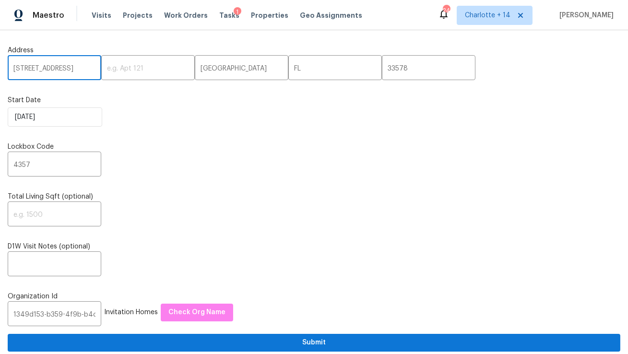
click at [64, 69] on input "10467 Hallmark Blvd, Riverview, FL" at bounding box center [55, 69] width 94 height 23
click at [64, 70] on input "10467 Hallmark Blvd, Riverview, FL" at bounding box center [55, 69] width 94 height 23
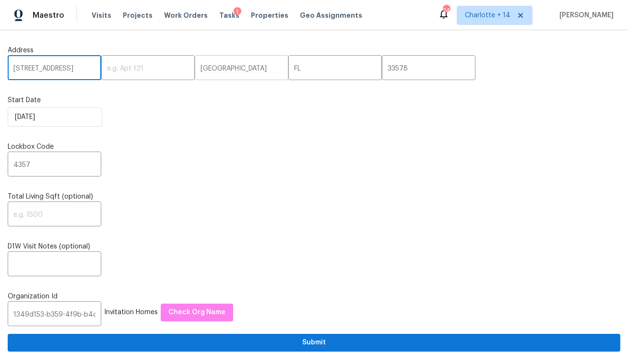
type input "10467 Hallmark Blvd,, FL"
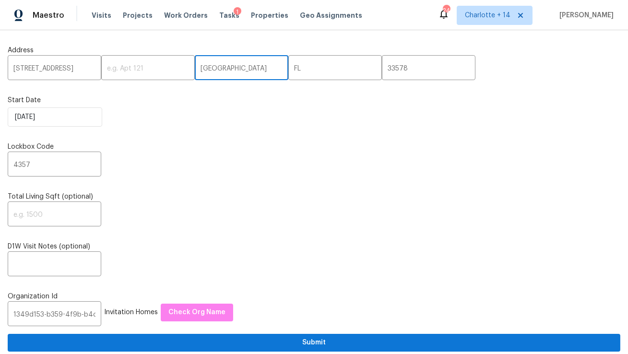
scroll to position [0, 0]
click at [195, 71] on input "[GEOGRAPHIC_DATA]" at bounding box center [242, 69] width 94 height 23
paste input "Riverview"
type input "Riverview"
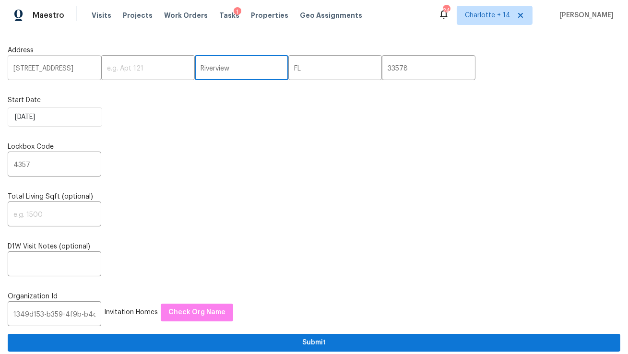
click at [84, 69] on input "10467 Hallmark Blvd,, FL" at bounding box center [55, 69] width 94 height 23
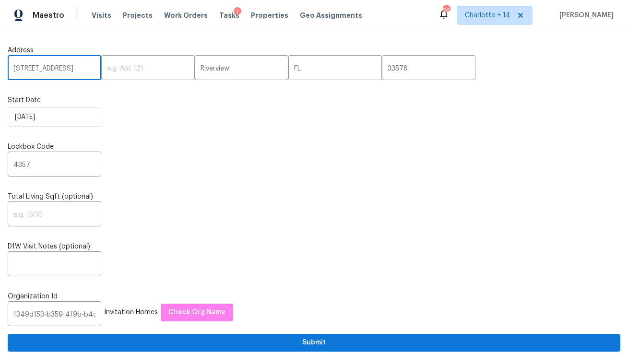
click at [84, 69] on input "10467 Hallmark Blvd,, FL" at bounding box center [55, 69] width 94 height 23
type input "[STREET_ADDRESS]"
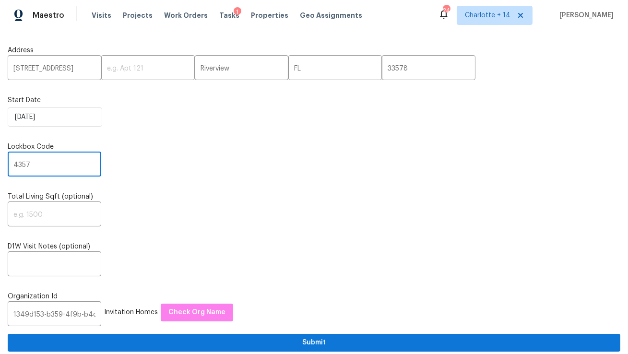
click at [66, 165] on input "4357" at bounding box center [55, 165] width 94 height 23
click at [22, 165] on input "4357" at bounding box center [55, 165] width 94 height 23
paste input "756"
type input "4756"
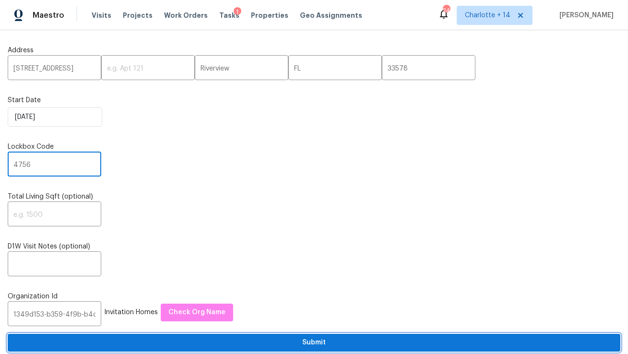
click at [294, 345] on span "Submit" at bounding box center [314, 343] width 598 height 12
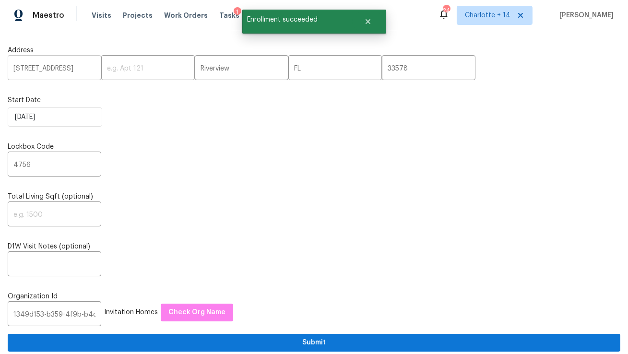
click at [52, 63] on input "[STREET_ADDRESS]" at bounding box center [55, 69] width 94 height 23
click at [53, 67] on input "[STREET_ADDRESS]" at bounding box center [55, 69] width 94 height 23
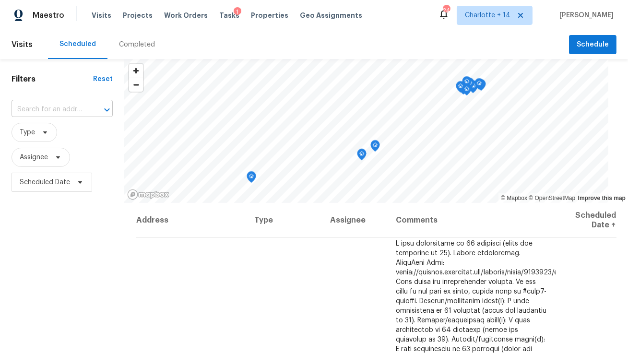
click at [52, 110] on input "text" at bounding box center [49, 109] width 74 height 15
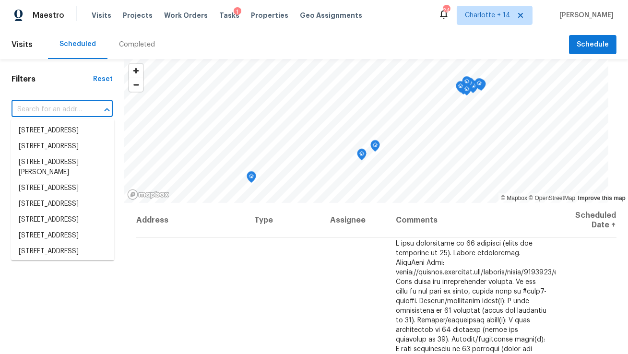
paste input "[STREET_ADDRESS][PERSON_NAME]"
type input "[STREET_ADDRESS][PERSON_NAME]"
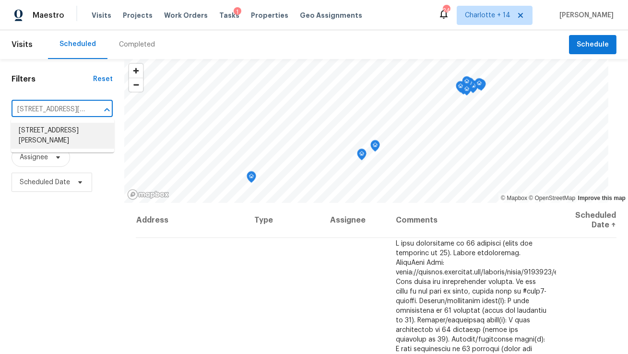
click at [51, 132] on li "[STREET_ADDRESS][PERSON_NAME]" at bounding box center [62, 136] width 103 height 26
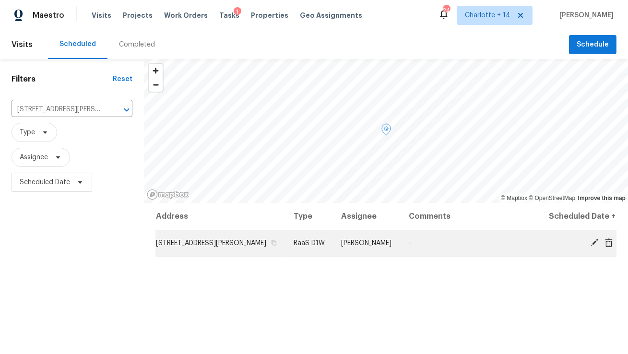
click at [610, 245] on icon at bounding box center [609, 242] width 8 height 9
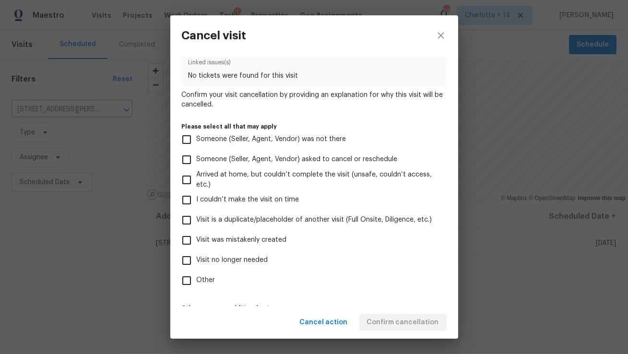
scroll to position [72, 0]
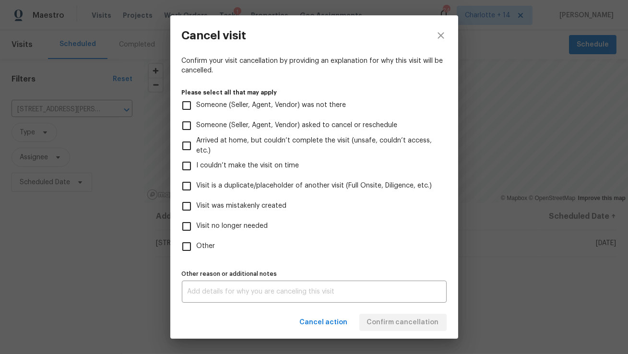
click at [269, 204] on span "Visit was mistakenly created" at bounding box center [242, 206] width 90 height 10
click at [197, 204] on input "Visit was mistakenly created" at bounding box center [187, 206] width 20 height 20
checkbox input "true"
click at [384, 324] on span "Confirm cancellation" at bounding box center [403, 323] width 72 height 12
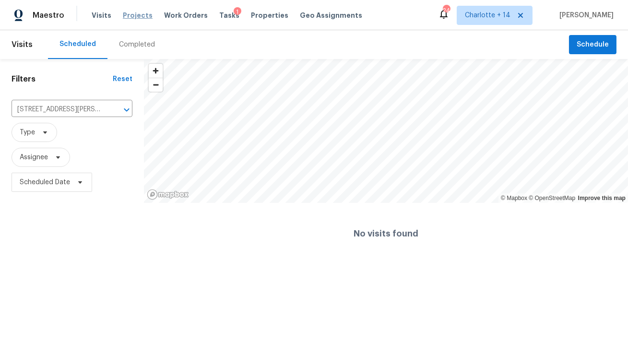
click at [133, 16] on span "Projects" at bounding box center [138, 16] width 30 height 10
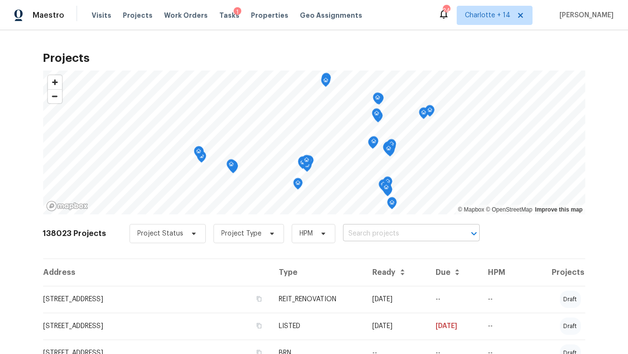
click at [379, 234] on input "text" at bounding box center [398, 234] width 110 height 15
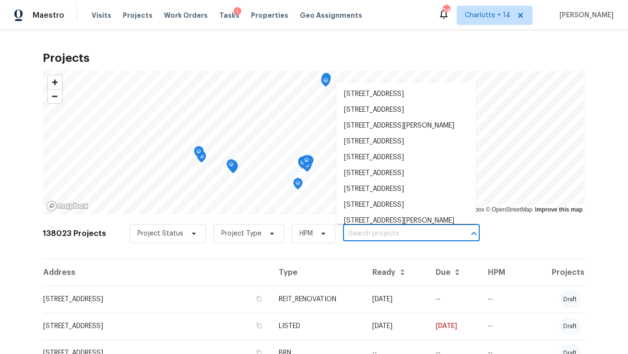
paste input "[STREET_ADDRESS]"
type input "[STREET_ADDRESS]"
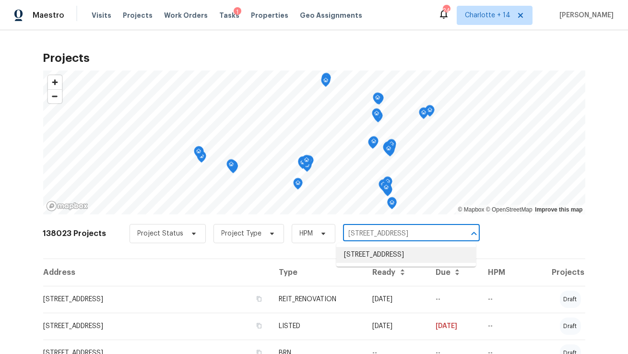
click at [375, 251] on li "[STREET_ADDRESS]" at bounding box center [406, 255] width 140 height 16
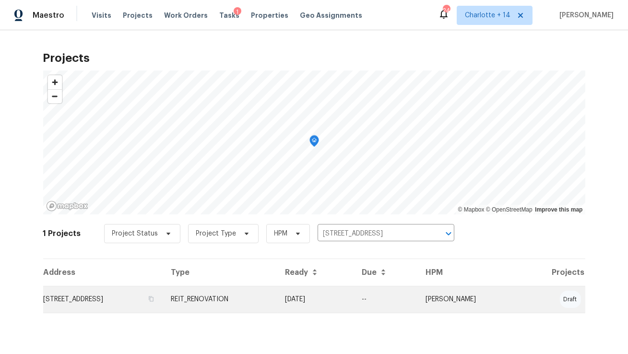
click at [127, 297] on td "[STREET_ADDRESS]" at bounding box center [103, 299] width 120 height 27
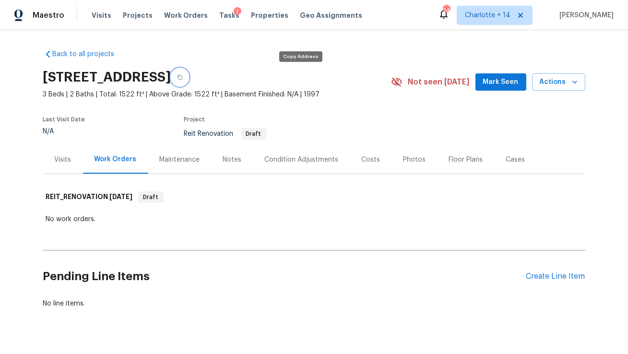
click at [182, 80] on icon "button" at bounding box center [180, 77] width 5 height 5
click at [138, 12] on span "Projects" at bounding box center [138, 16] width 30 height 10
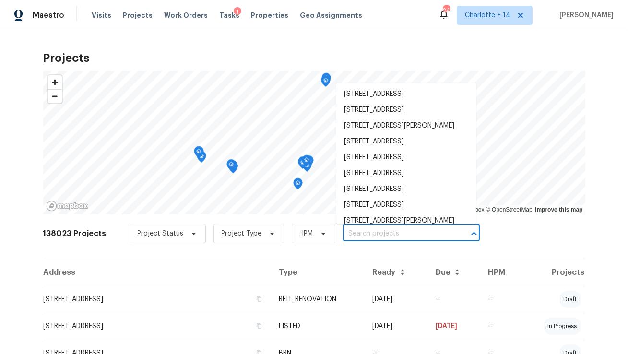
click at [375, 237] on input "text" at bounding box center [398, 234] width 110 height 15
paste input "[STREET_ADDRESS][PERSON_NAME]"
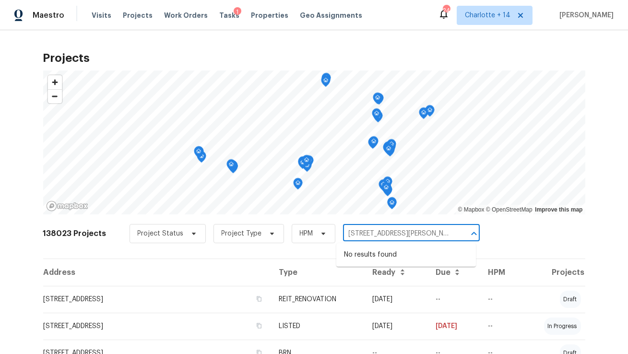
type input "[STREET_ADDRESS][PERSON_NAME]"
click at [505, 20] on span "Charlotte + 14" at bounding box center [488, 16] width 46 height 10
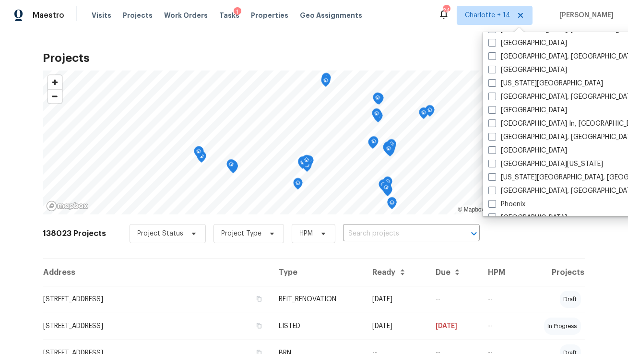
scroll to position [643, 0]
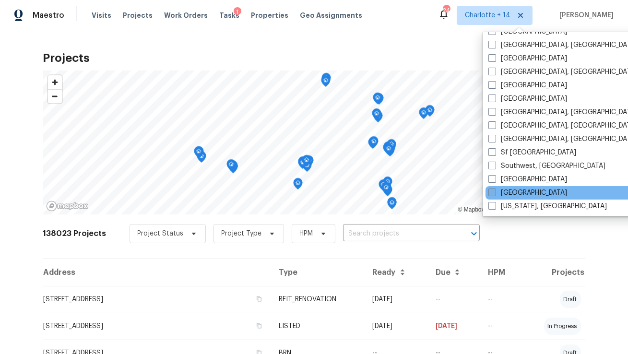
click at [507, 193] on label "[GEOGRAPHIC_DATA]" at bounding box center [528, 193] width 79 height 10
click at [495, 193] on input "[GEOGRAPHIC_DATA]" at bounding box center [492, 191] width 6 height 6
checkbox input "true"
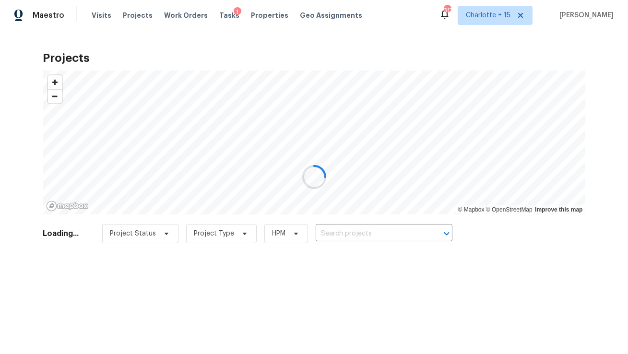
click at [392, 231] on div at bounding box center [314, 177] width 628 height 354
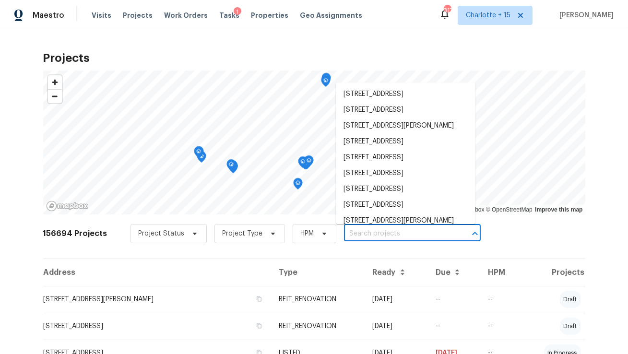
click at [392, 231] on input "text" at bounding box center [399, 234] width 110 height 15
paste input "[STREET_ADDRESS][PERSON_NAME]"
type input "[STREET_ADDRESS][PERSON_NAME]"
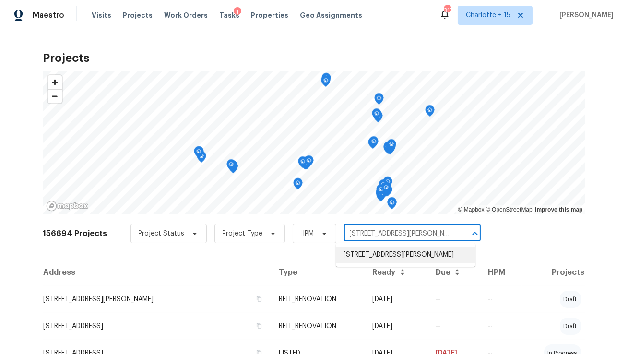
click at [396, 248] on li "[STREET_ADDRESS][PERSON_NAME]" at bounding box center [406, 255] width 140 height 16
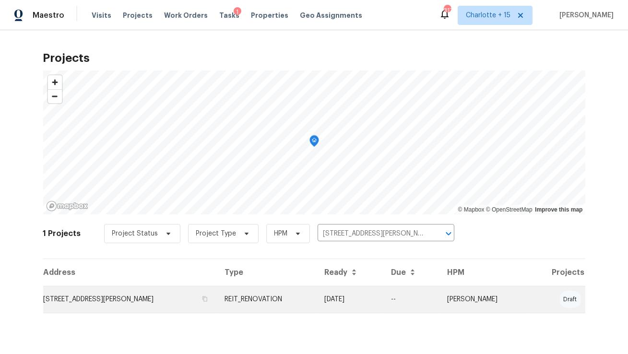
click at [95, 299] on td "[STREET_ADDRESS][PERSON_NAME]" at bounding box center [130, 299] width 174 height 27
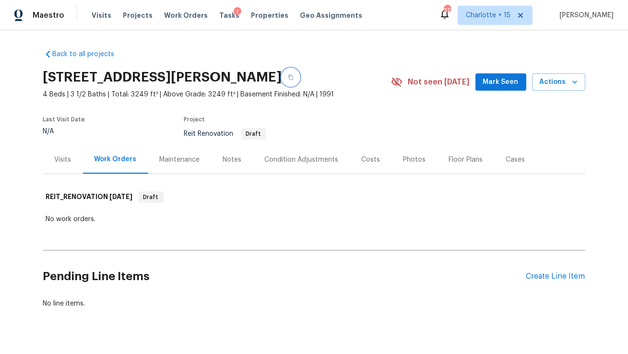
click at [294, 77] on icon "button" at bounding box center [291, 77] width 6 height 6
click at [42, 160] on div "Back to all projects [STREET_ADDRESS][PERSON_NAME] 4 Beds | 3 1/2 Baths | Total…" at bounding box center [314, 192] width 628 height 324
click at [56, 160] on div "Visits" at bounding box center [63, 160] width 17 height 10
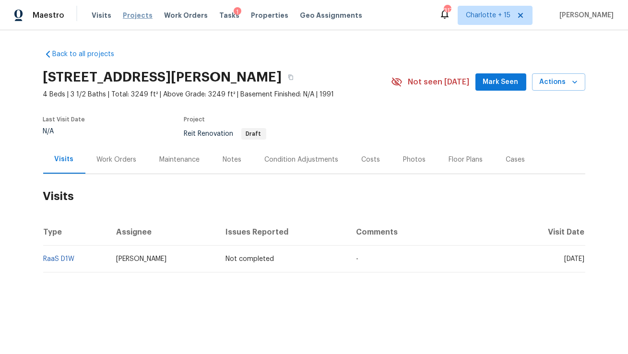
click at [131, 13] on span "Projects" at bounding box center [138, 16] width 30 height 10
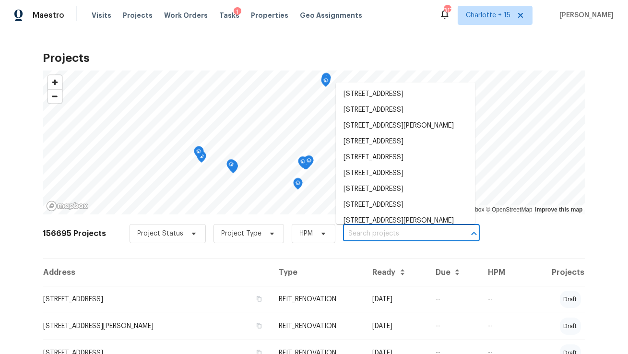
click at [360, 235] on input "text" at bounding box center [398, 234] width 110 height 15
paste input "[STREET_ADDRESS]"
type input "[STREET_ADDRESS]"
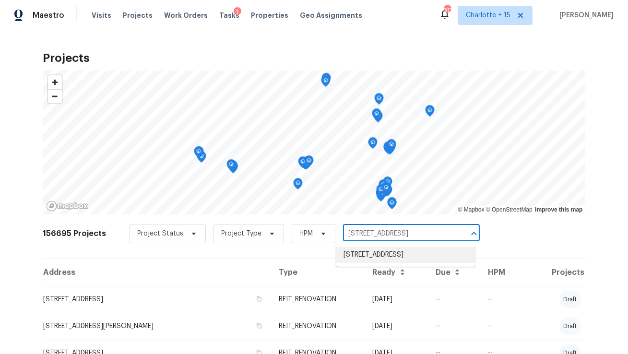
click at [360, 253] on li "[STREET_ADDRESS]" at bounding box center [406, 255] width 140 height 16
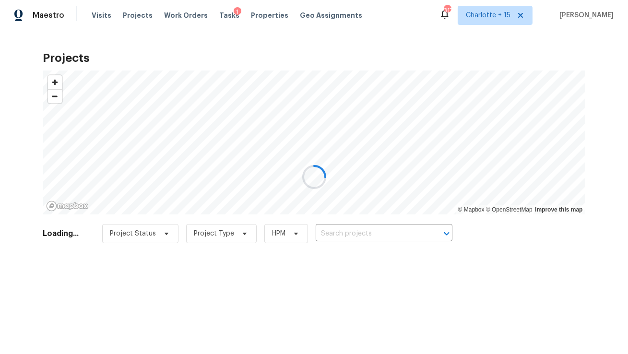
type input "[STREET_ADDRESS]"
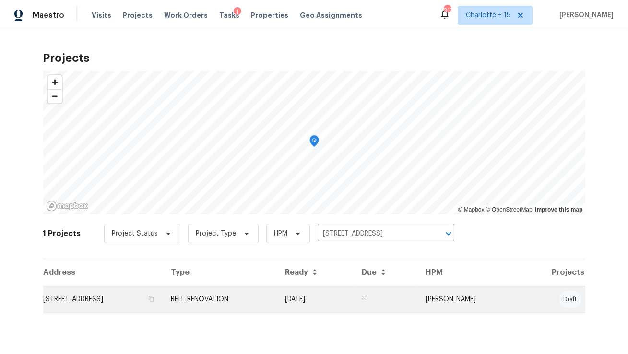
click at [129, 298] on td "[STREET_ADDRESS]" at bounding box center [103, 299] width 120 height 27
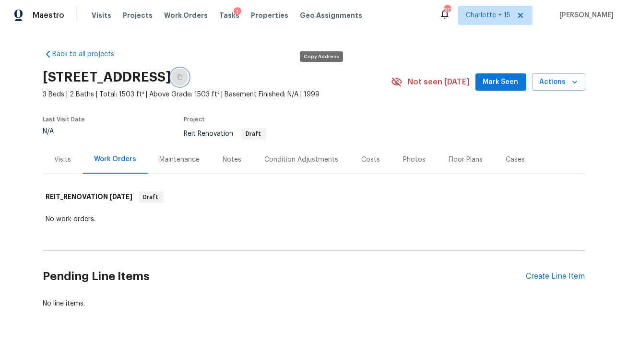
click at [189, 80] on button "button" at bounding box center [179, 77] width 17 height 17
